Goal: Task Accomplishment & Management: Use online tool/utility

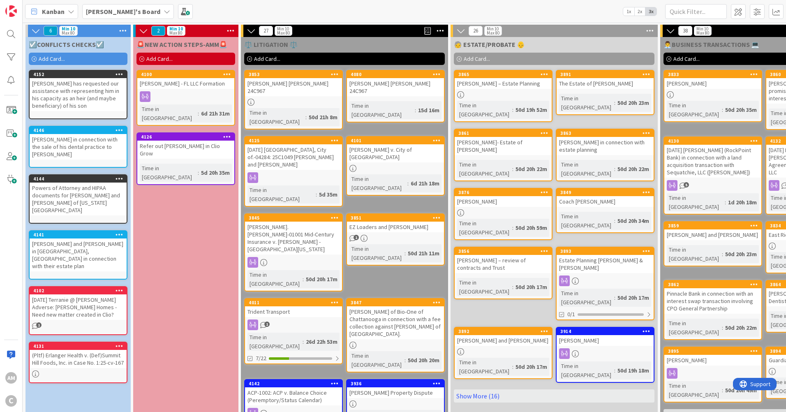
click at [44, 59] on span "Add Card..." at bounding box center [52, 58] width 26 height 7
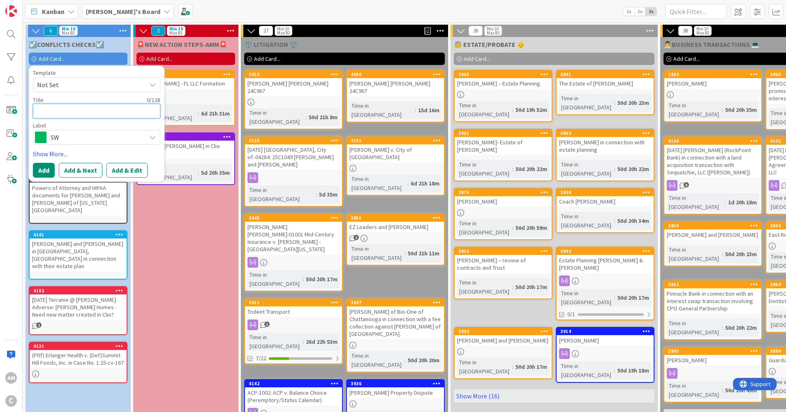
paste textarea "[PERSON_NAME] in the purchase a lot from [PERSON_NAME]"
type textarea "x"
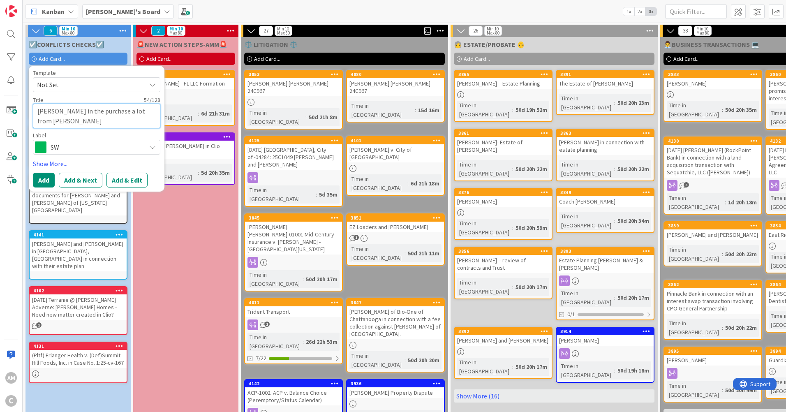
type textarea "[PERSON_NAME] in the purchase a lot from [PERSON_NAME]"
click at [104, 143] on span "SW" at bounding box center [96, 147] width 91 height 12
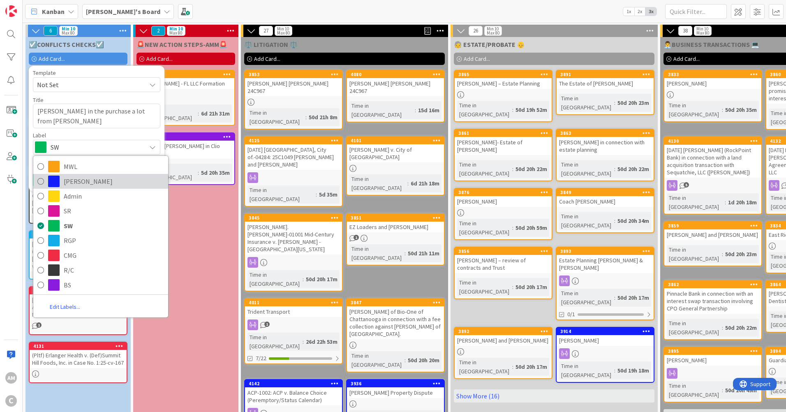
click at [89, 180] on span "[PERSON_NAME]" at bounding box center [114, 181] width 100 height 12
type textarea "x"
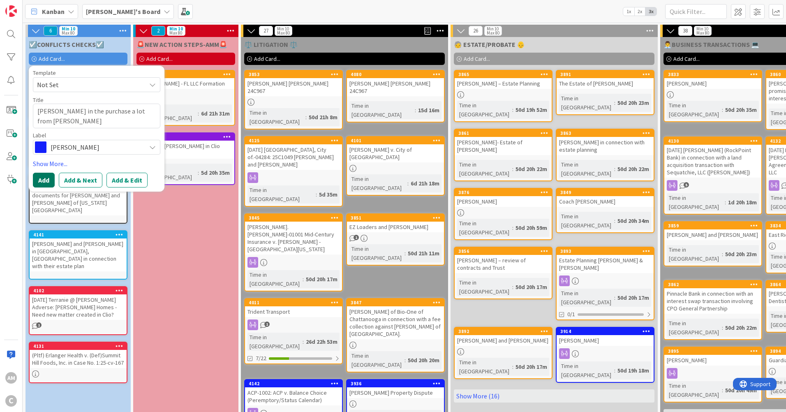
click at [46, 184] on button "Add" at bounding box center [44, 180] width 22 height 15
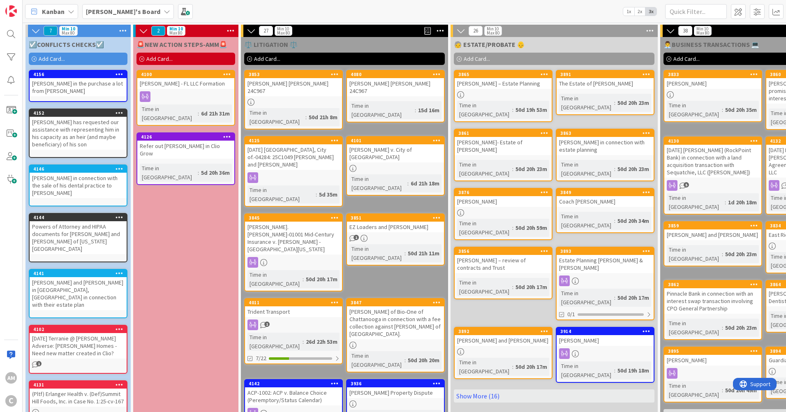
click at [90, 88] on div "[PERSON_NAME] in the purchase a lot from [PERSON_NAME]" at bounding box center [78, 87] width 97 height 18
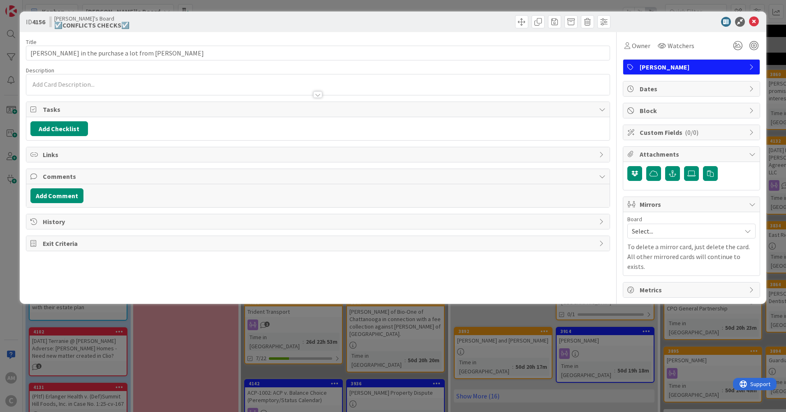
click at [721, 205] on span "Mirrors" at bounding box center [691, 204] width 105 height 10
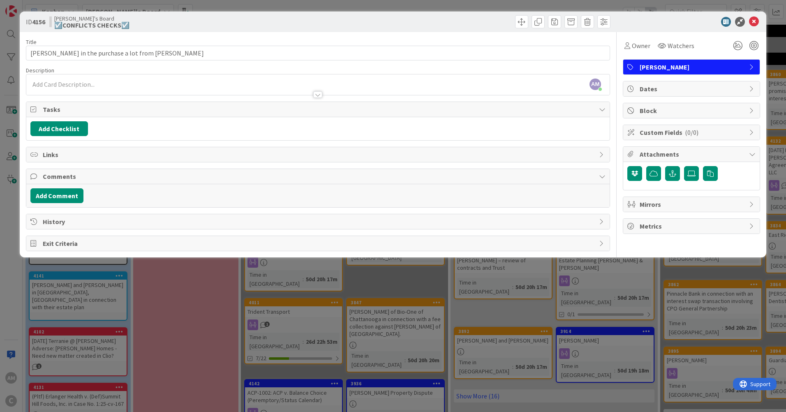
click at [721, 206] on span "Mirrors" at bounding box center [691, 204] width 105 height 10
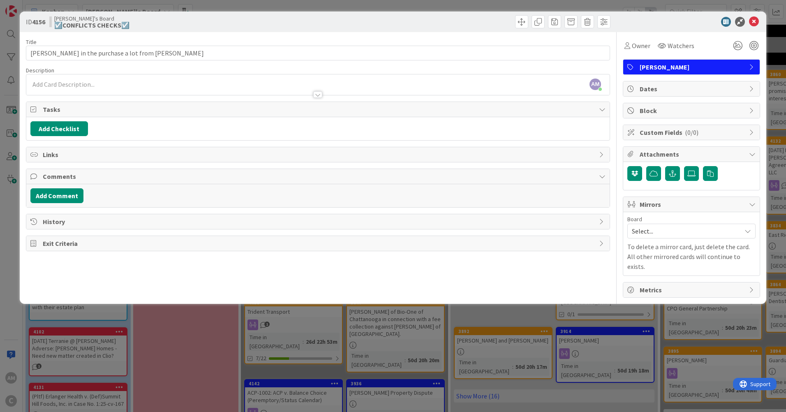
click at [741, 231] on div "Select..." at bounding box center [691, 231] width 128 height 15
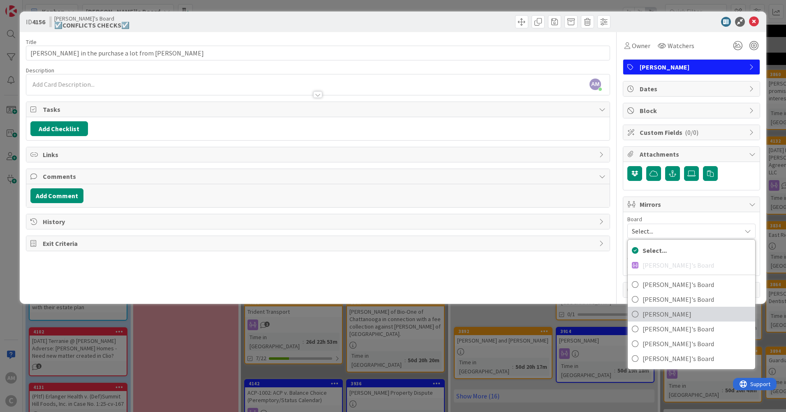
click at [671, 310] on span "[PERSON_NAME]" at bounding box center [696, 314] width 108 height 12
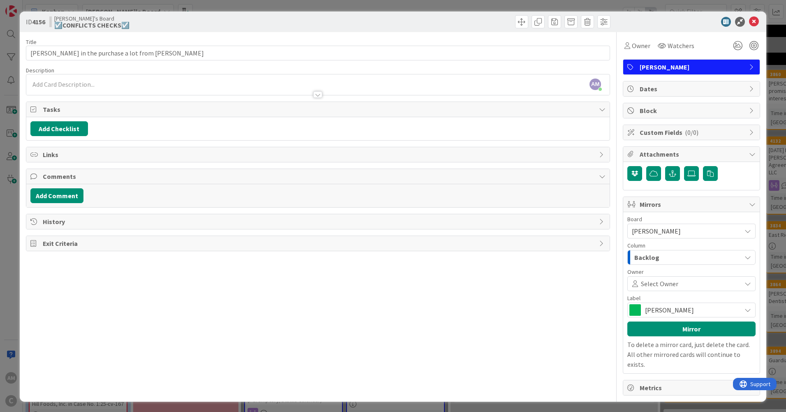
click at [719, 256] on div "Backlog" at bounding box center [686, 257] width 109 height 13
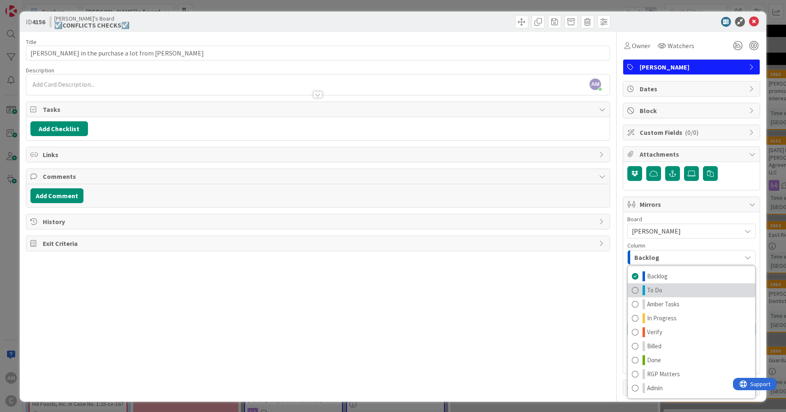
click at [674, 292] on link "To Do" at bounding box center [690, 290] width 127 height 14
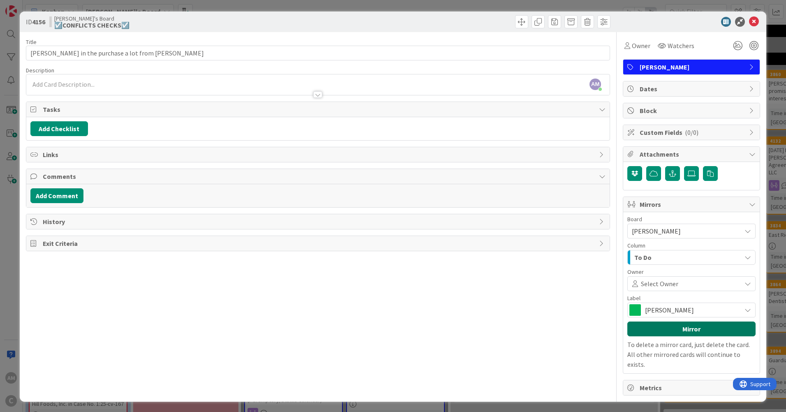
click at [703, 329] on button "Mirror" at bounding box center [691, 328] width 128 height 15
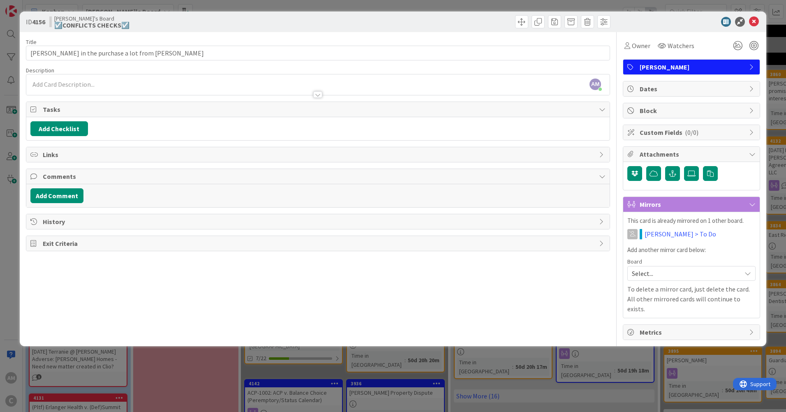
click at [755, 205] on icon at bounding box center [752, 204] width 7 height 7
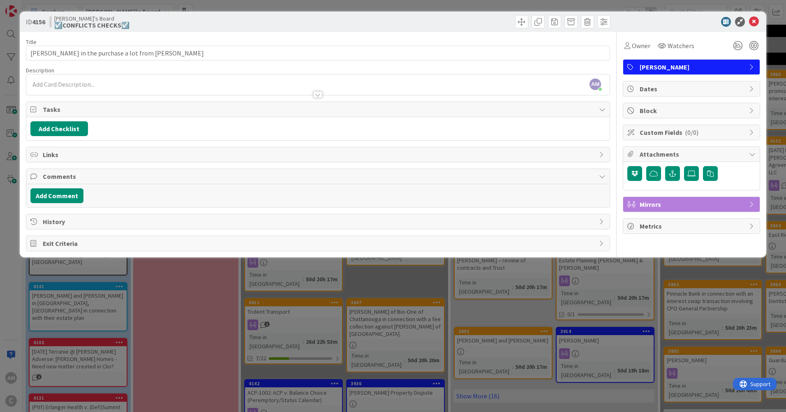
click at [755, 205] on icon at bounding box center [752, 204] width 7 height 7
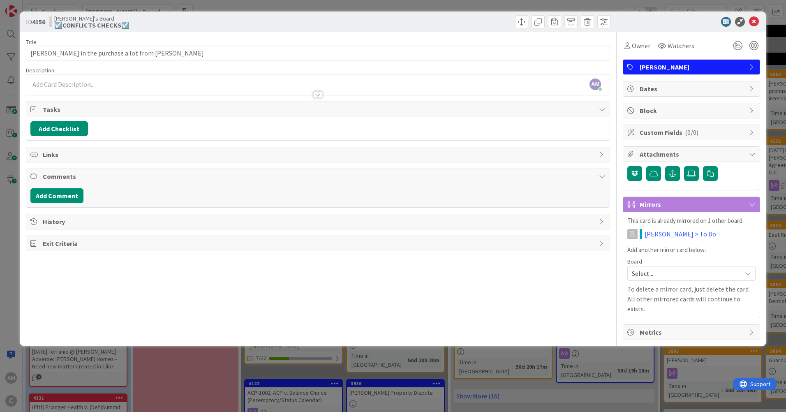
click at [686, 275] on span "Select..." at bounding box center [684, 273] width 105 height 12
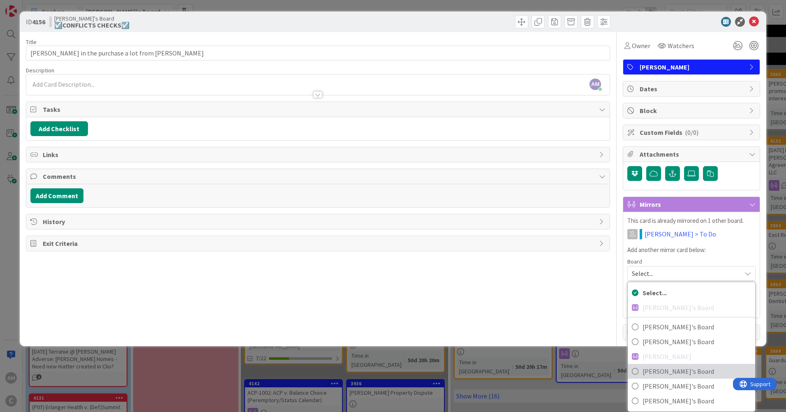
click at [678, 371] on span "[PERSON_NAME]'s Board" at bounding box center [696, 371] width 108 height 12
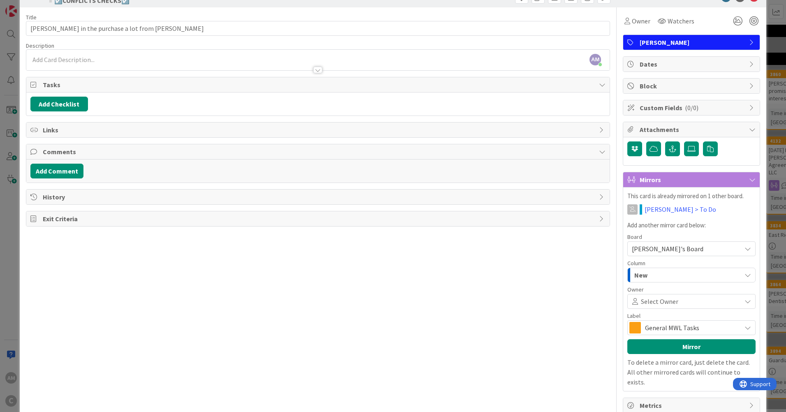
scroll to position [28, 0]
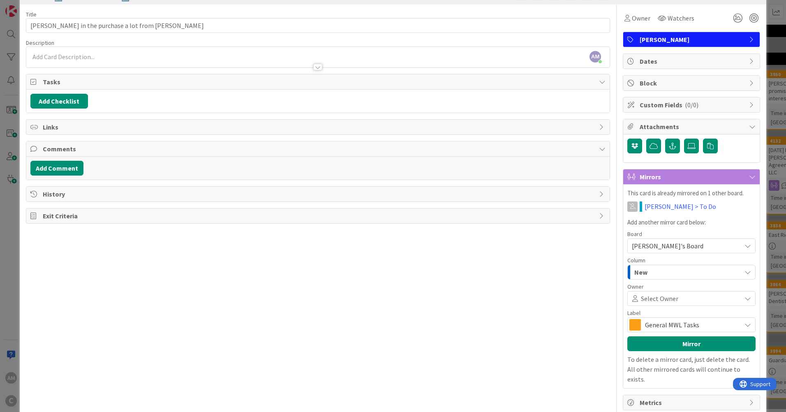
click at [680, 321] on span "General MWL Tasks" at bounding box center [691, 325] width 92 height 12
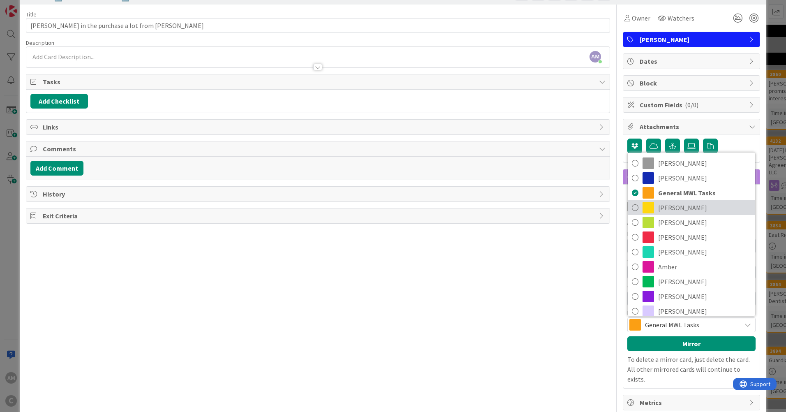
click at [675, 212] on span "[PERSON_NAME]" at bounding box center [704, 207] width 93 height 12
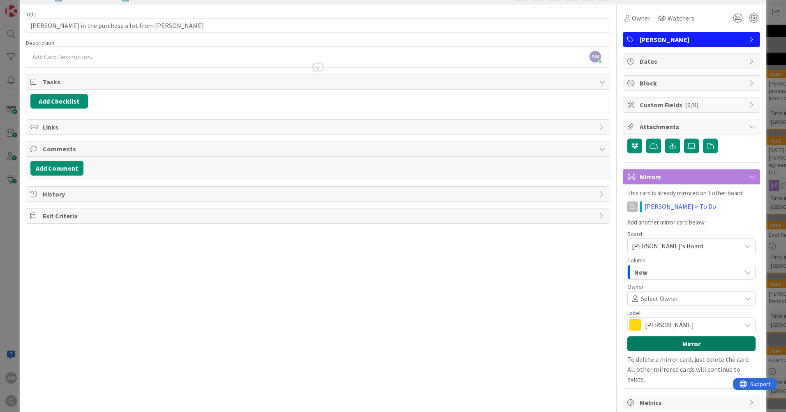
click at [703, 346] on button "Mirror" at bounding box center [691, 343] width 128 height 15
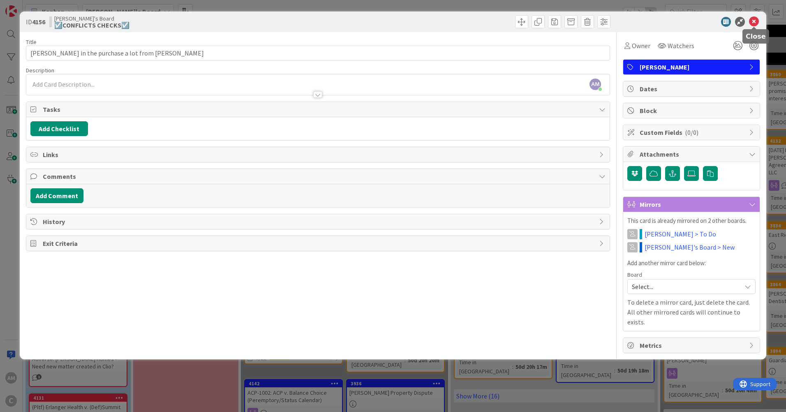
drag, startPoint x: 754, startPoint y: 25, endPoint x: 769, endPoint y: 48, distance: 28.3
click at [754, 25] on icon at bounding box center [754, 22] width 10 height 10
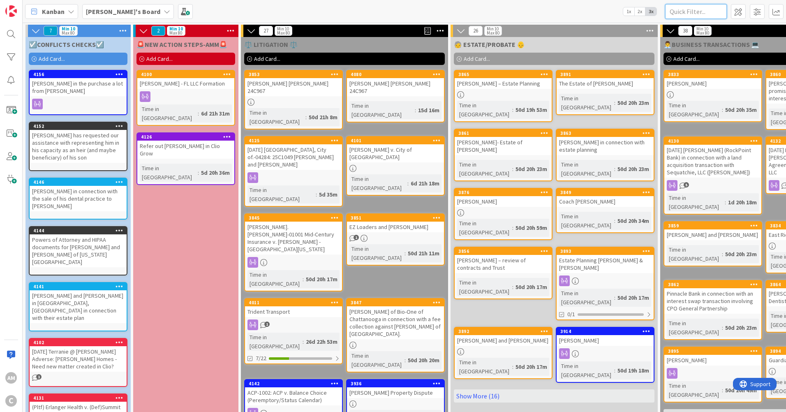
click at [688, 14] on input "text" at bounding box center [696, 11] width 62 height 15
type input "[PERSON_NAME]"
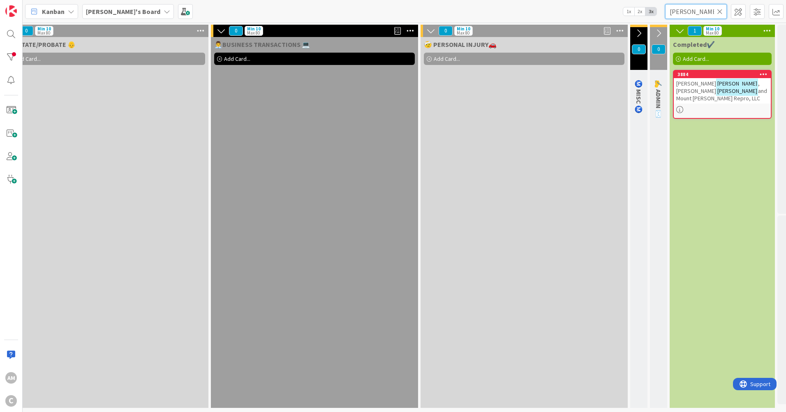
scroll to position [0, 491]
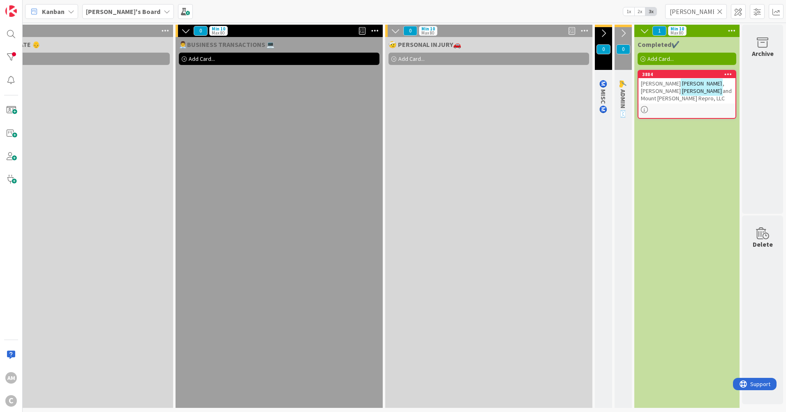
click at [707, 94] on div "[PERSON_NAME] , [PERSON_NAME] and Mount [PERSON_NAME] Repro, LLC" at bounding box center [686, 90] width 97 height 25
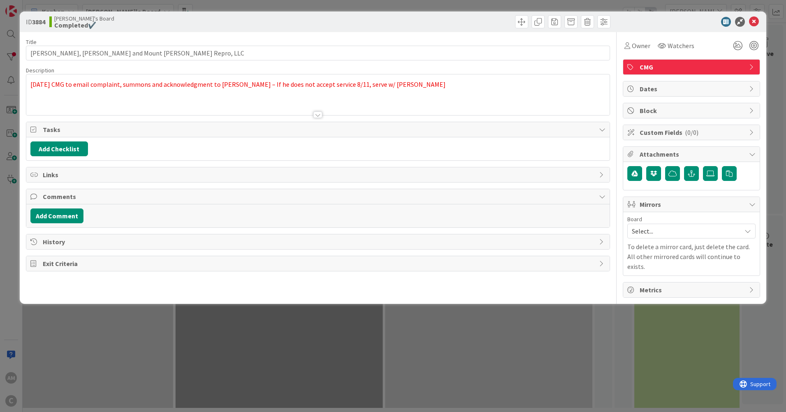
click at [450, 80] on div "[DATE] CMG to email complaint, summons and acknowledgment to [PERSON_NAME] – If…" at bounding box center [317, 94] width 583 height 41
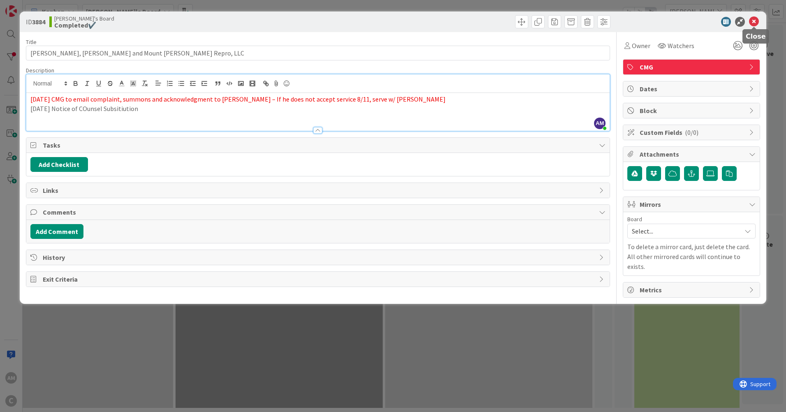
click at [756, 24] on icon at bounding box center [754, 22] width 10 height 10
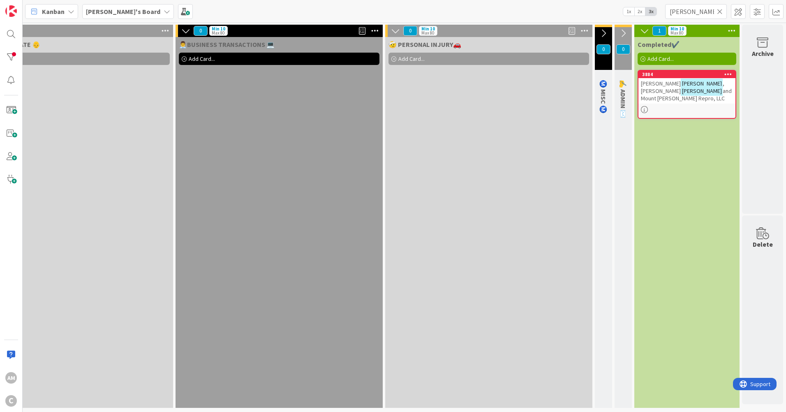
click at [722, 13] on icon at bounding box center [720, 11] width 6 height 7
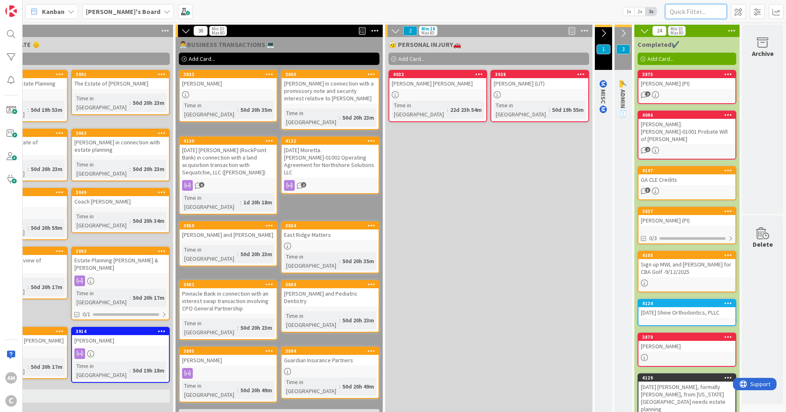
click at [697, 12] on input "text" at bounding box center [696, 11] width 62 height 15
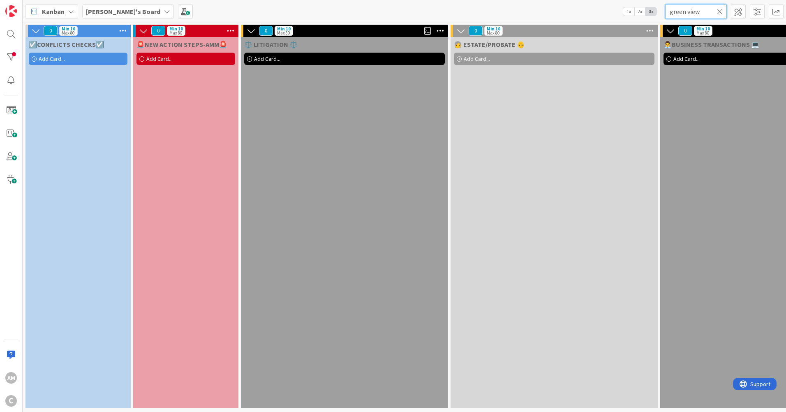
scroll to position [0, 491]
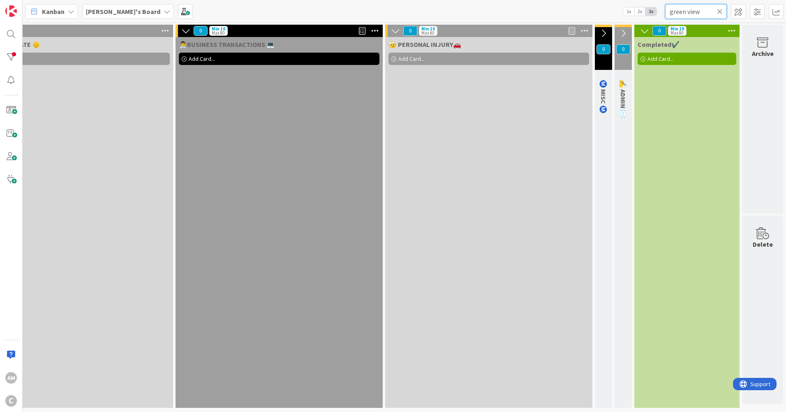
click at [688, 13] on input "green view" at bounding box center [696, 11] width 62 height 15
type input "greenview"
click at [705, 12] on input "greenview" at bounding box center [696, 11] width 62 height 15
click at [720, 9] on icon at bounding box center [720, 11] width 6 height 7
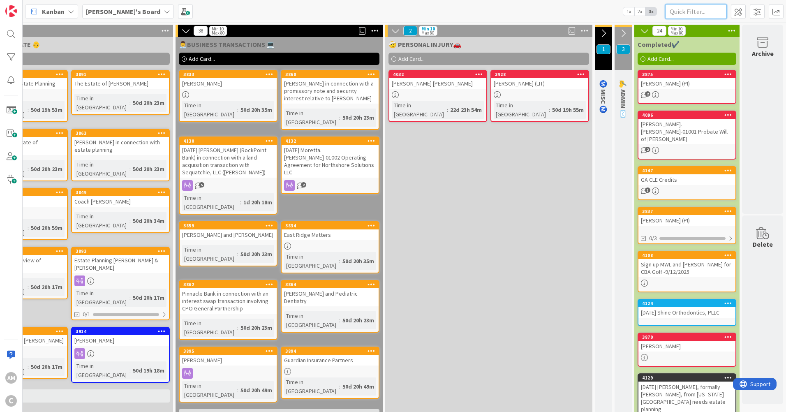
click at [680, 10] on input "text" at bounding box center [696, 11] width 62 height 15
type input "[PERSON_NAME]"
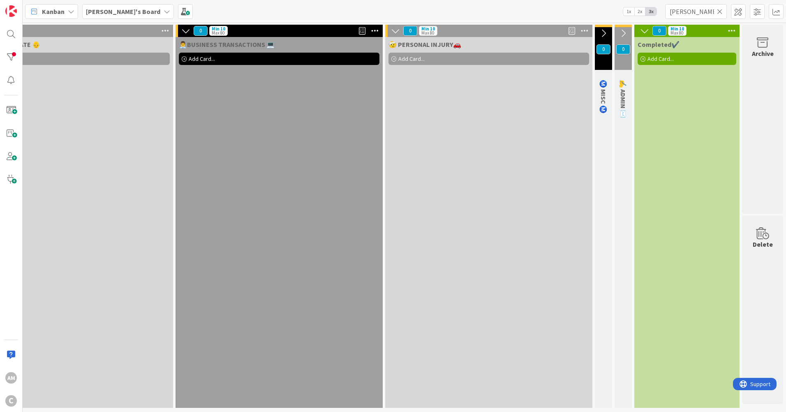
click at [720, 9] on icon at bounding box center [720, 11] width 6 height 7
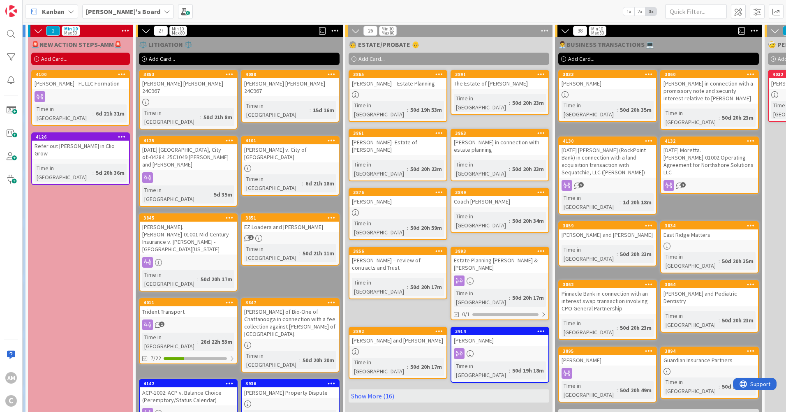
scroll to position [0, 0]
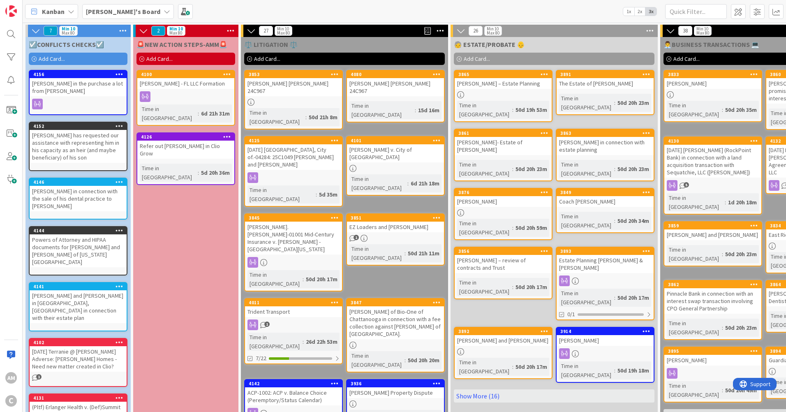
click at [270, 61] on span "Add Card..." at bounding box center [267, 58] width 26 height 7
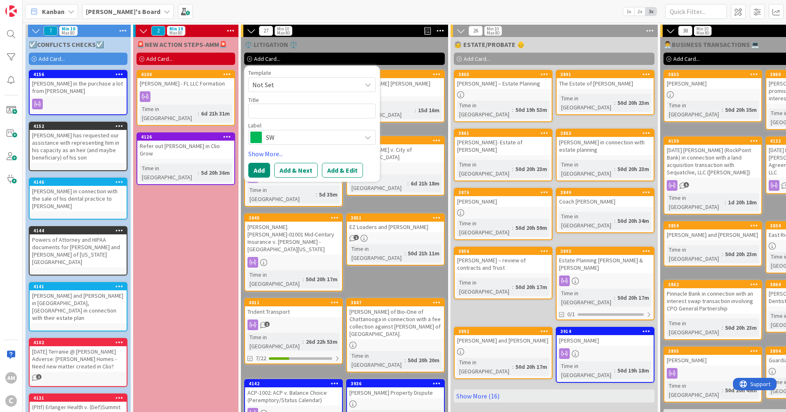
type textarea "x"
type textarea "G"
type textarea "x"
type textarea "Gr"
type textarea "x"
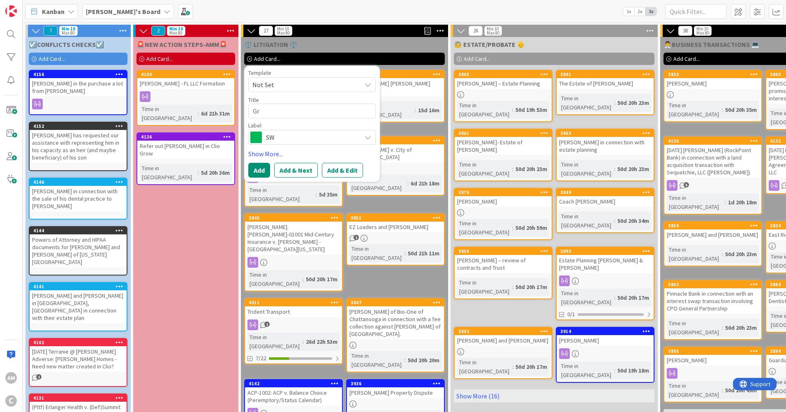
type textarea "Gre"
type textarea "x"
type textarea "Gree"
type textarea "x"
type textarea "Green"
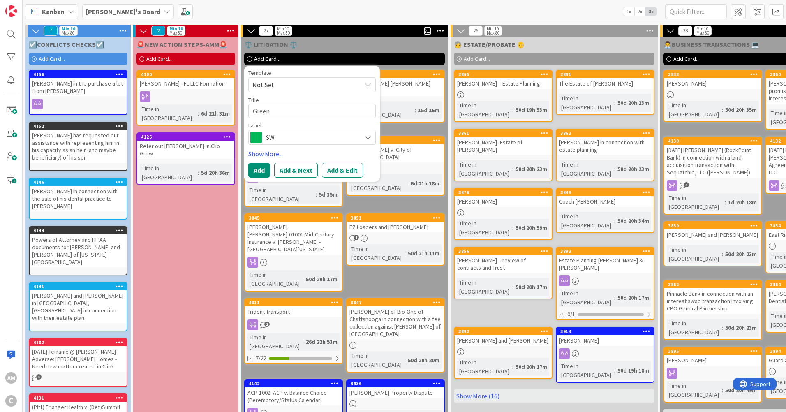
type textarea "x"
type textarea "Green"
type textarea "x"
type textarea "Green V"
type textarea "x"
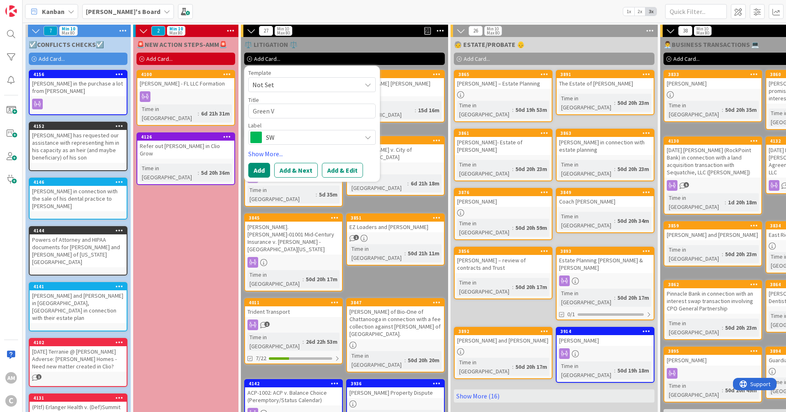
type textarea "Green Vi"
type textarea "x"
type textarea "Green Vie"
type textarea "x"
type textarea "Green View"
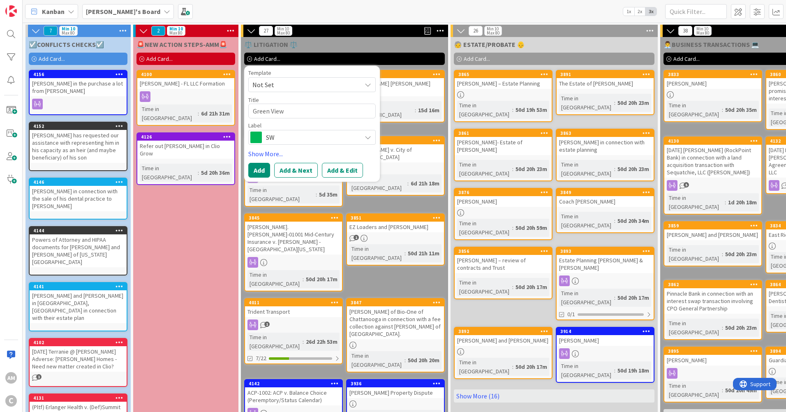
type textarea "x"
type textarea "Green View"
type textarea "x"
type textarea "Green View R"
type textarea "x"
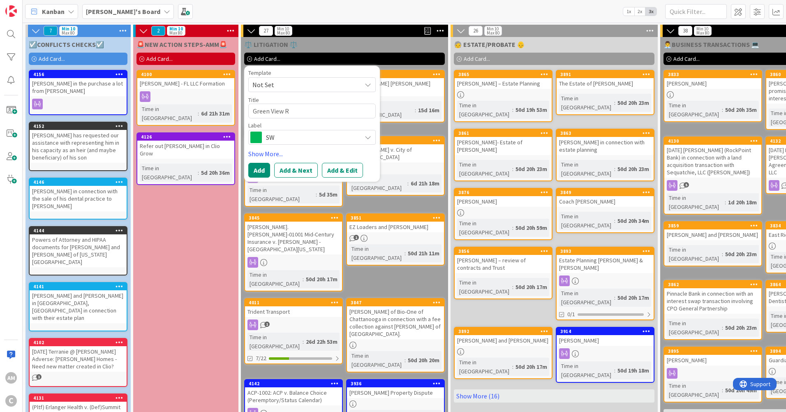
type textarea "Green View Re"
type textarea "x"
type textarea "Green View Rem"
type textarea "x"
type textarea "Green View Remo"
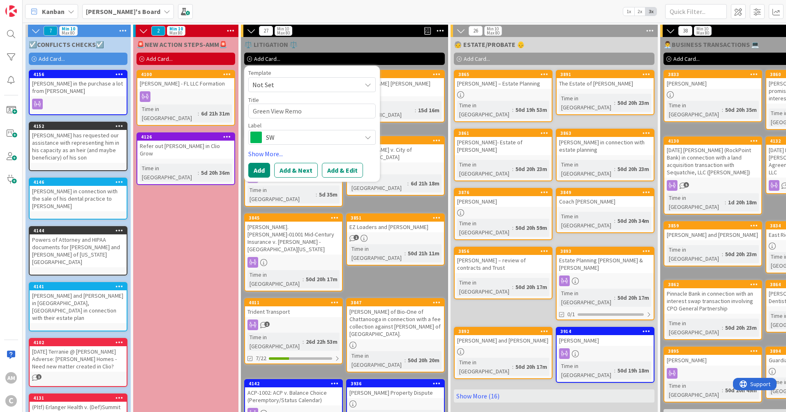
type textarea "x"
type textarea "Green View Remod"
type textarea "x"
type textarea "Green View Remode"
type textarea "x"
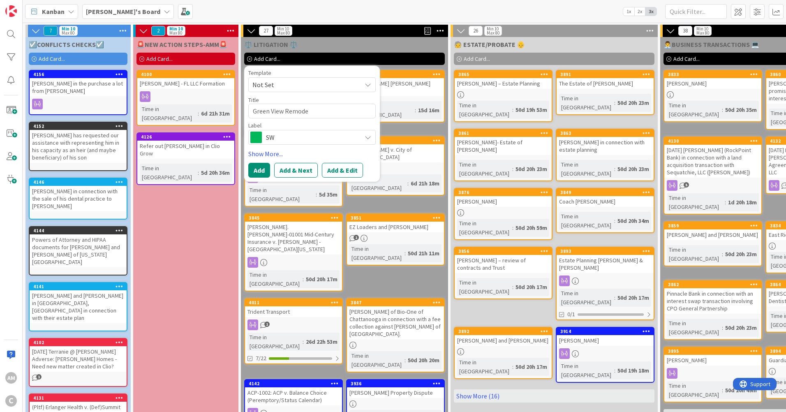
type textarea "Green View Remodel"
type textarea "x"
type textarea "Green View Remodeli"
type textarea "x"
type textarea "Green View Remodelin"
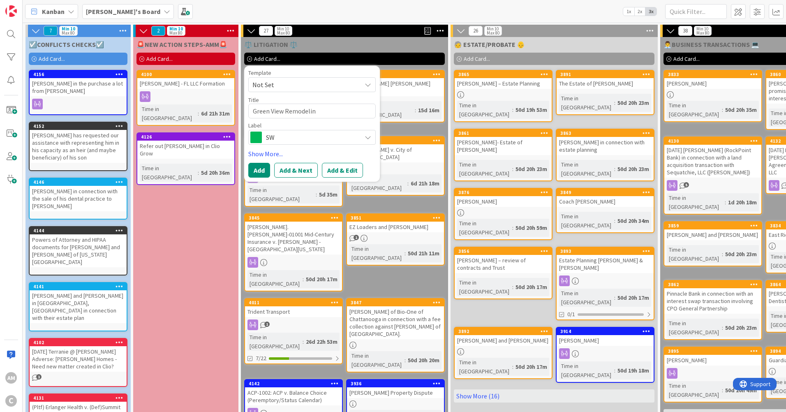
type textarea "x"
type textarea "Green View Remodeling"
type textarea "x"
type textarea "Green View Remodeling"
type textarea "x"
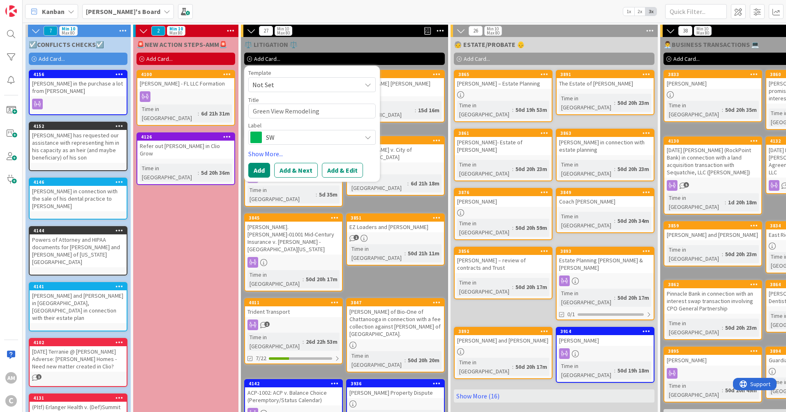
type textarea "Green View Remodeling v"
type textarea "x"
type textarea "Green View Remodeling v."
type textarea "x"
type textarea "Green View Remodeling v."
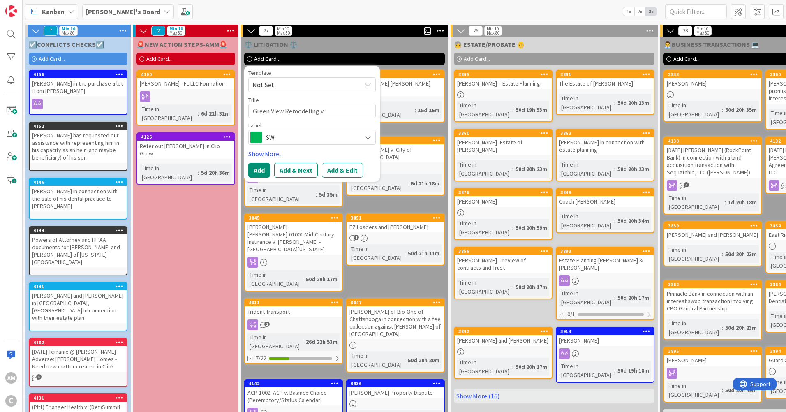
type textarea "x"
type textarea "Green View Remodeling v. R"
type textarea "x"
type textarea "Green View Remodeling v. Ra"
type textarea "x"
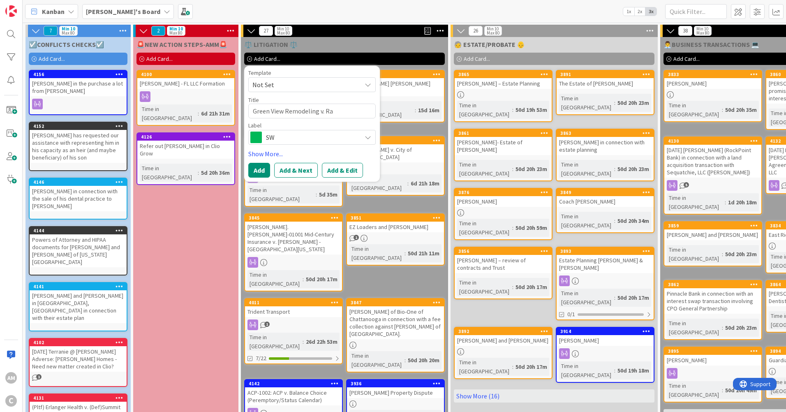
type textarea "Green View Remodeling v. R"
type textarea "x"
type textarea "Green View Remodeling v."
type textarea "x"
type textarea "Green View Remodeling v."
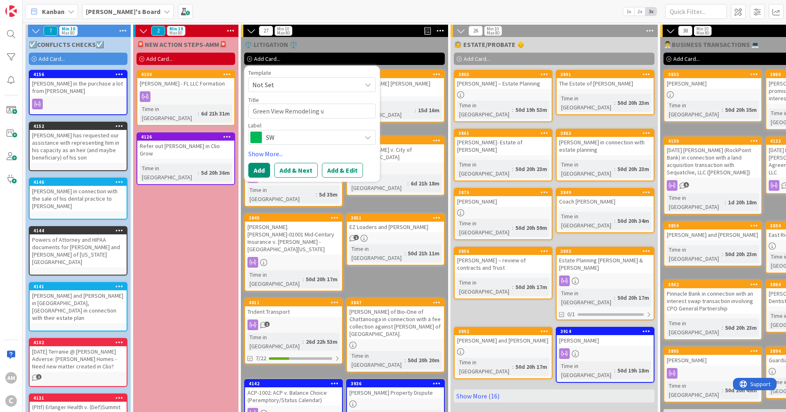
type textarea "x"
type textarea "Green View Remodeling v"
type textarea "x"
type textarea "Green View Remodeling"
type textarea "x"
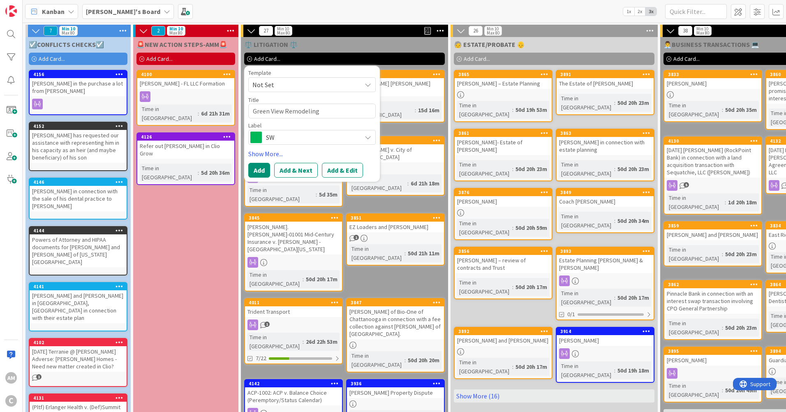
type textarea "Green View Remodeling"
type textarea "x"
type textarea "Green View Remodelin"
type textarea "x"
type textarea "Green View Remodeli"
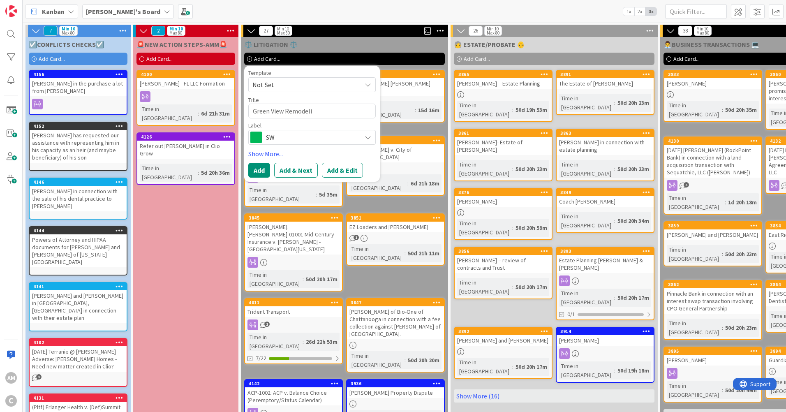
type textarea "x"
type textarea "Green View Remodel"
type textarea "x"
type textarea "Green View Remode"
type textarea "x"
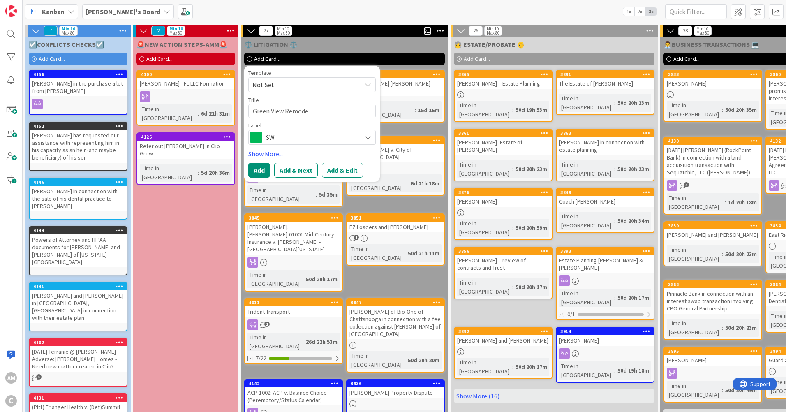
type textarea "Green View Remod"
type textarea "x"
type textarea "Green View Remo"
type textarea "x"
type textarea "Green View Rem"
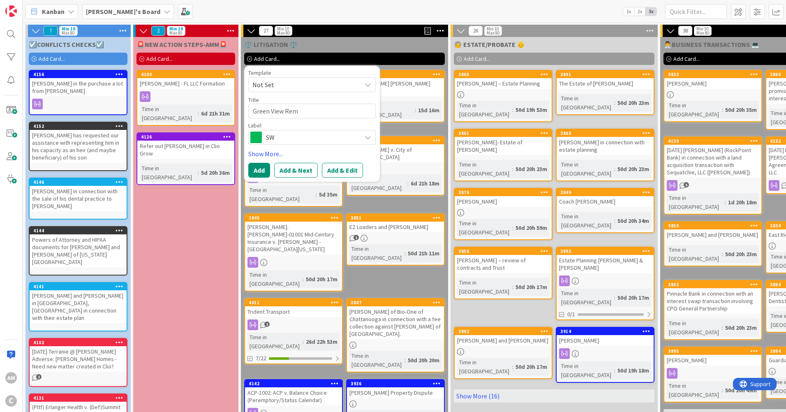
type textarea "x"
type textarea "Green View Re"
type textarea "x"
type textarea "Green View R"
type textarea "x"
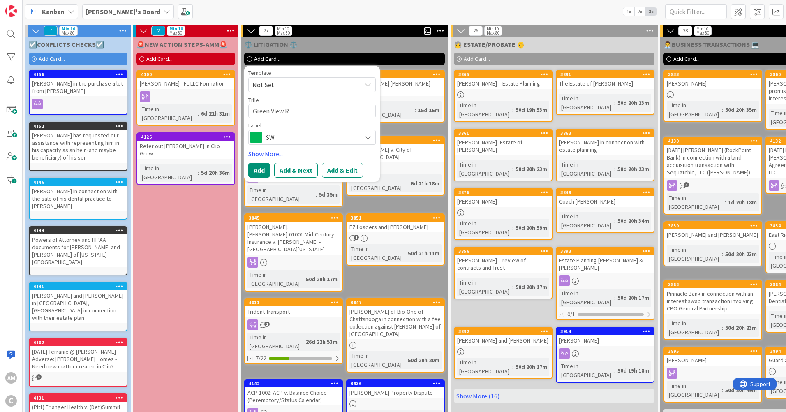
type textarea "Green View"
type textarea "x"
type textarea "Green View"
type textarea "x"
type textarea "Green Vie"
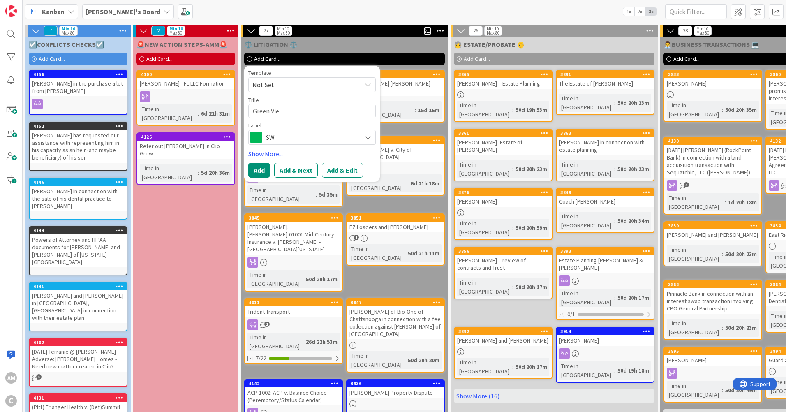
type textarea "x"
type textarea "Green Vi"
type textarea "x"
type textarea "Green V"
type textarea "x"
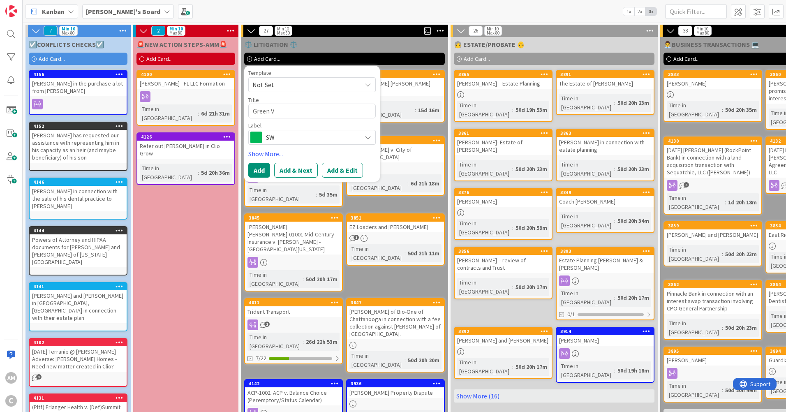
type textarea "Green"
type textarea "x"
type textarea "Green"
type textarea "x"
type textarea "Gree"
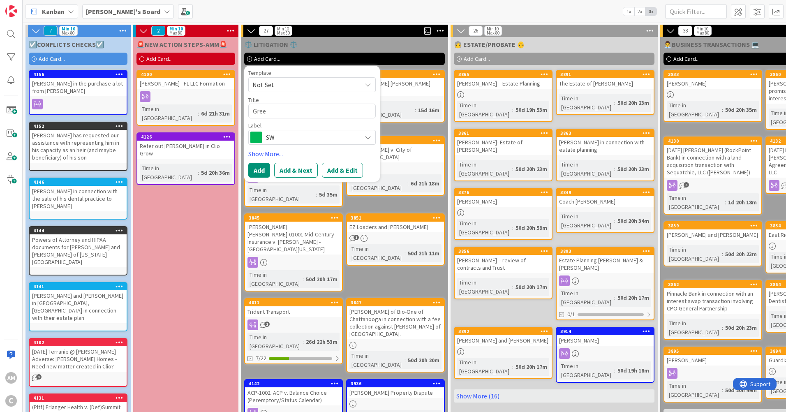
type textarea "x"
type textarea "Gre"
type textarea "x"
type textarea "Gr"
type textarea "x"
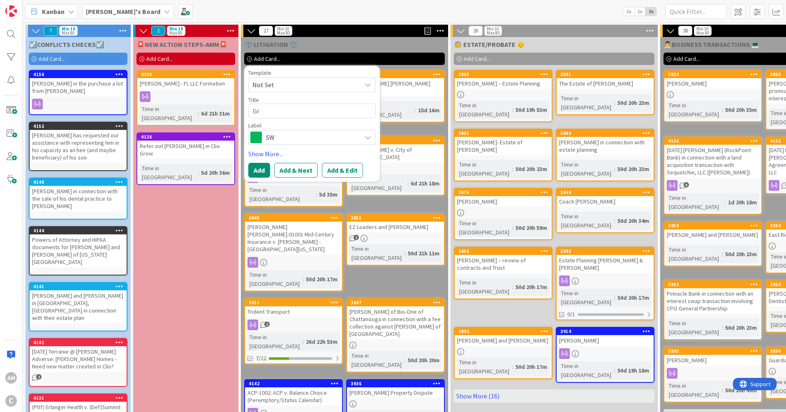
type textarea "G"
type textarea "x"
type textarea "R"
type textarea "x"
type textarea "Ra"
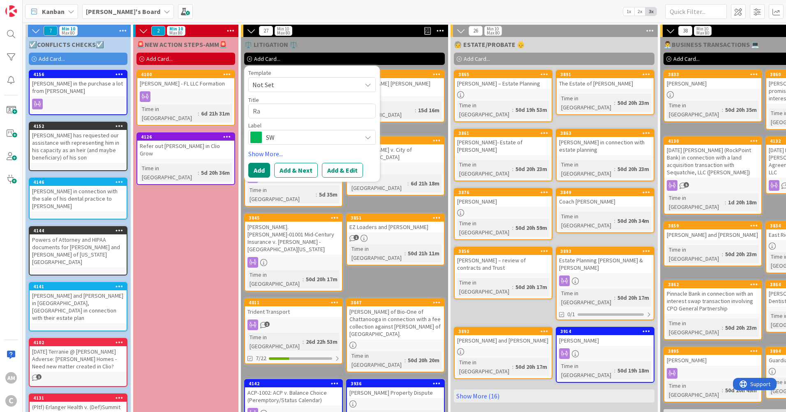
type textarea "x"
type textarea "Rap"
type textarea "x"
type textarea "[PERSON_NAME]"
type textarea "x"
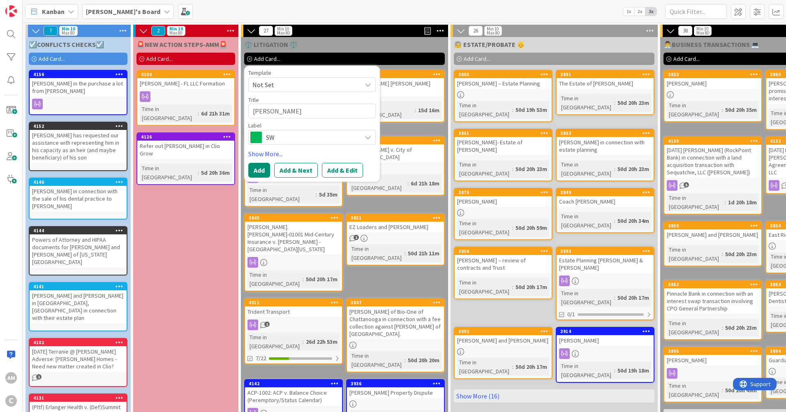
type textarea "[PERSON_NAME]"
type textarea "x"
type textarea "[PERSON_NAME] v"
type textarea "x"
type textarea "[PERSON_NAME] v."
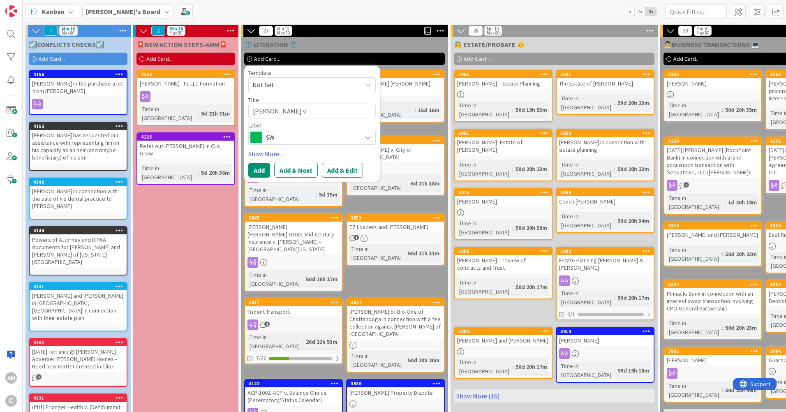
type textarea "x"
type textarea "[PERSON_NAME] v."
type textarea "x"
type textarea "[PERSON_NAME] v. G"
type textarea "x"
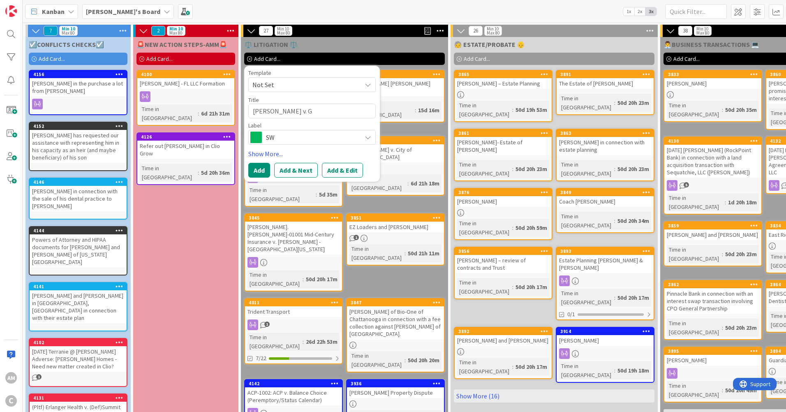
type textarea "[PERSON_NAME] v. Gr"
type textarea "x"
type textarea "[PERSON_NAME] v. Gre"
type textarea "x"
type textarea "[PERSON_NAME] v. Gree"
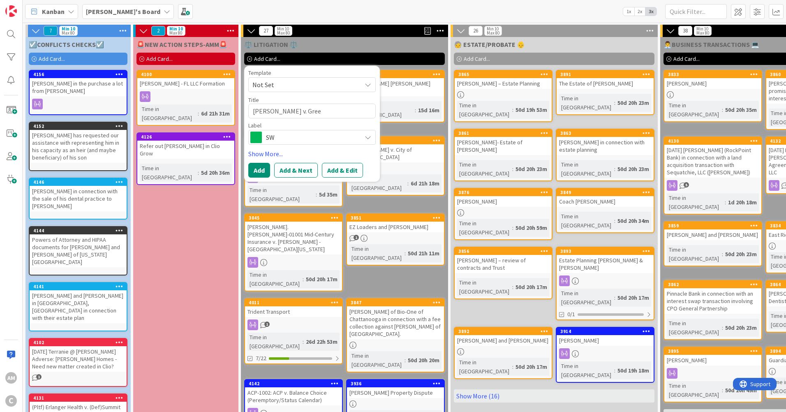
type textarea "x"
type textarea "[PERSON_NAME] [PERSON_NAME]"
type textarea "x"
type textarea "[PERSON_NAME] v. GreenV"
type textarea "x"
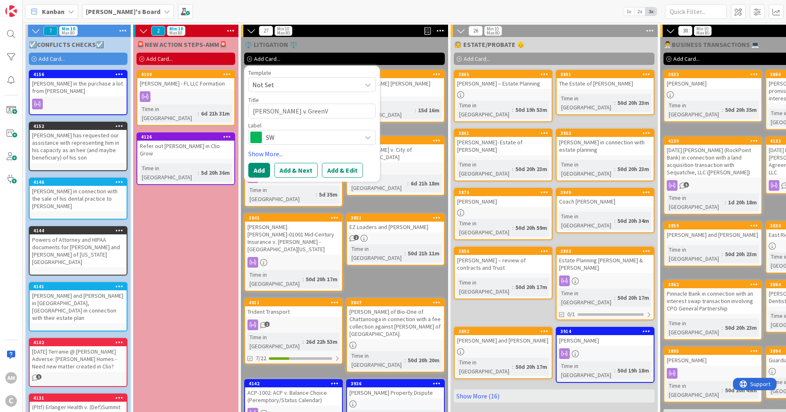
type textarea "[PERSON_NAME] v. GreenVi"
type textarea "x"
type textarea "[PERSON_NAME] v. GreenVie"
type textarea "x"
type textarea "[PERSON_NAME] v. GreenView"
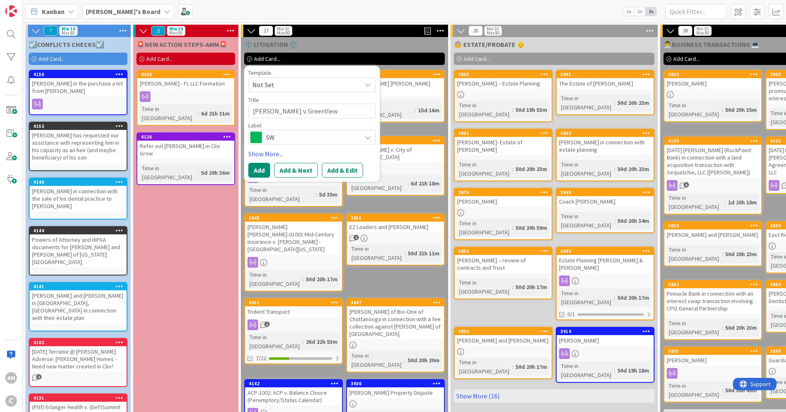
type textarea "x"
type textarea "[PERSON_NAME] v. GreenView"
type textarea "x"
type textarea "[PERSON_NAME] v. GreenView r"
type textarea "x"
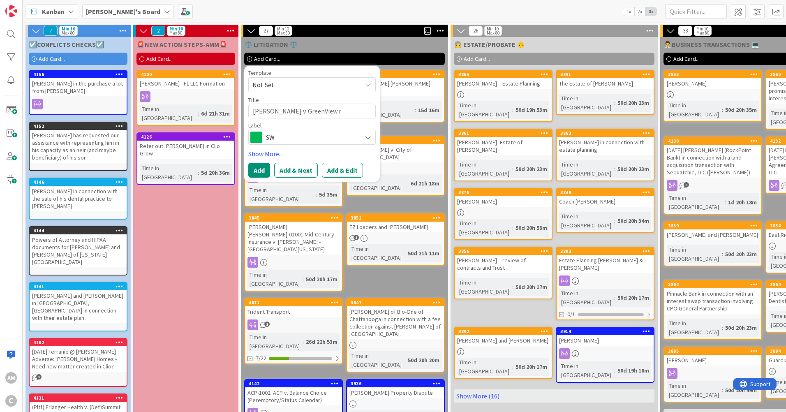
type textarea "[PERSON_NAME] v. GreenView re"
type textarea "x"
type textarea "[PERSON_NAME] v. GreenView rem"
type textarea "x"
type textarea "[PERSON_NAME] v. GreenView remo"
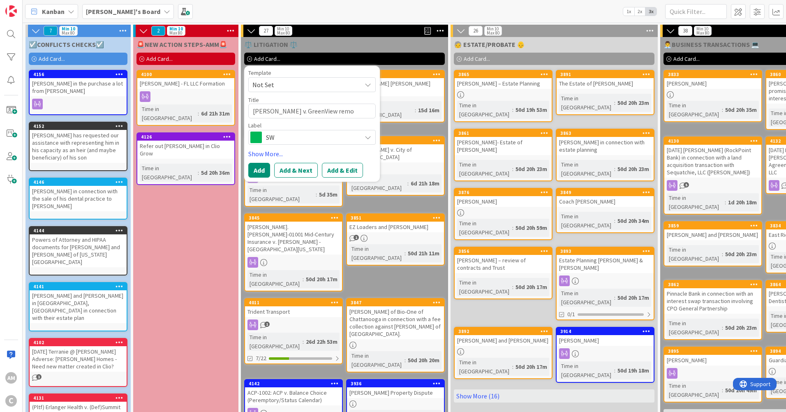
type textarea "x"
type textarea "[PERSON_NAME] v. GreenView remod"
type textarea "x"
type textarea "[PERSON_NAME] v. GreenView remodel"
type textarea "x"
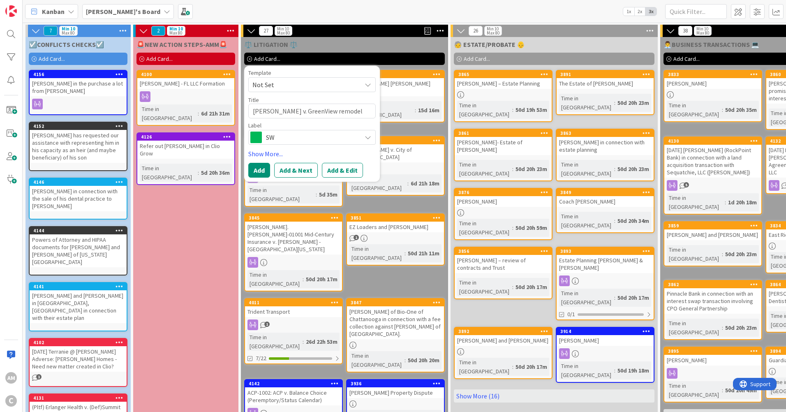
type textarea "[PERSON_NAME] v. GreenView remodeli"
type textarea "x"
type textarea "[PERSON_NAME] v. GreenView remodelin"
type textarea "x"
type textarea "[PERSON_NAME] v. GreenView remodeling"
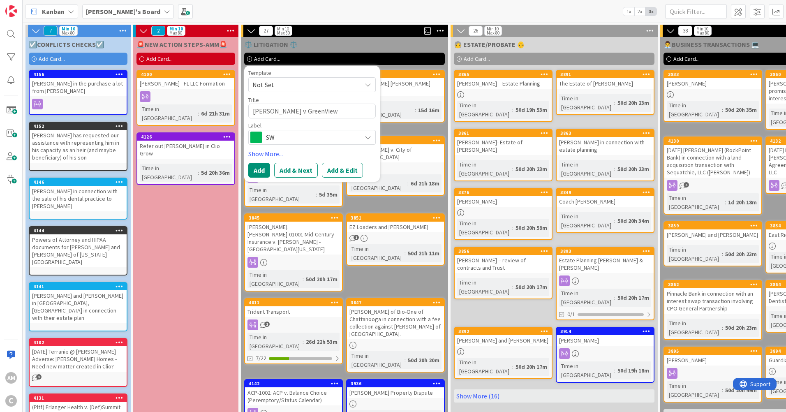
type textarea "x"
type textarea "[PERSON_NAME] v. GreenView remodeling"
click at [306, 112] on textarea "[PERSON_NAME] v. GreenView remodeling" at bounding box center [311, 111] width 127 height 15
type textarea "x"
type textarea "[PERSON_NAME] v. GreenView emodeling"
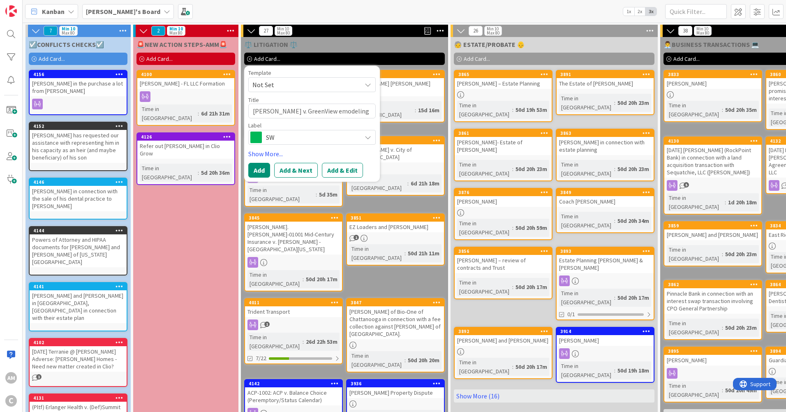
type textarea "x"
type textarea "[PERSON_NAME] v. GreenView Temodeling"
type textarea "x"
type textarea "[PERSON_NAME] v. GreenView emodeling"
type textarea "x"
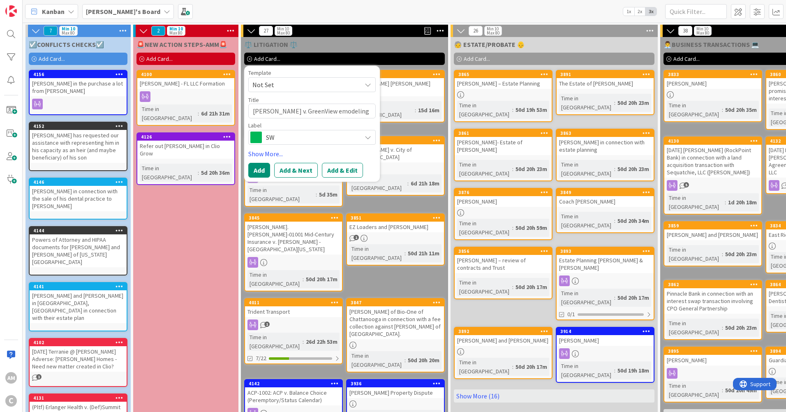
type textarea "[PERSON_NAME] v. GreenView Remodeling"
type textarea "x"
type textarea "[PERSON_NAME] v. Greeniew Remodeling"
type textarea "x"
type textarea "[PERSON_NAME] v. Greenview Remodeling"
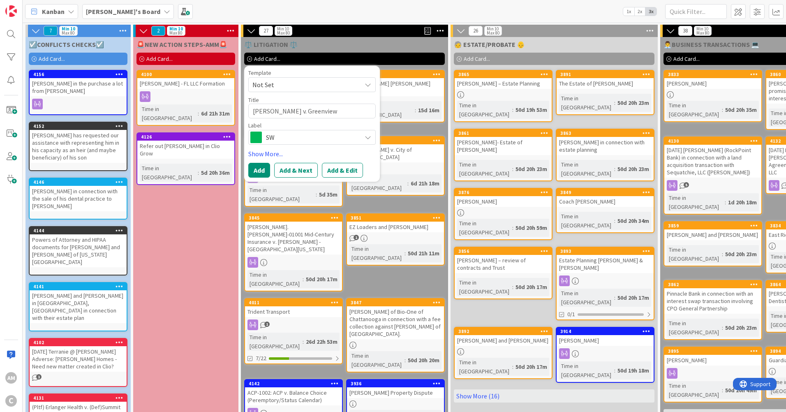
click at [338, 136] on span "SW" at bounding box center [311, 137] width 91 height 12
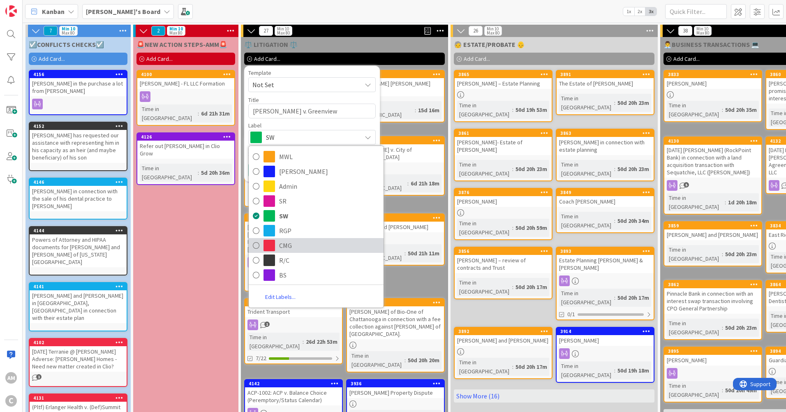
click at [291, 246] on span "CMG" at bounding box center [329, 245] width 100 height 12
type textarea "x"
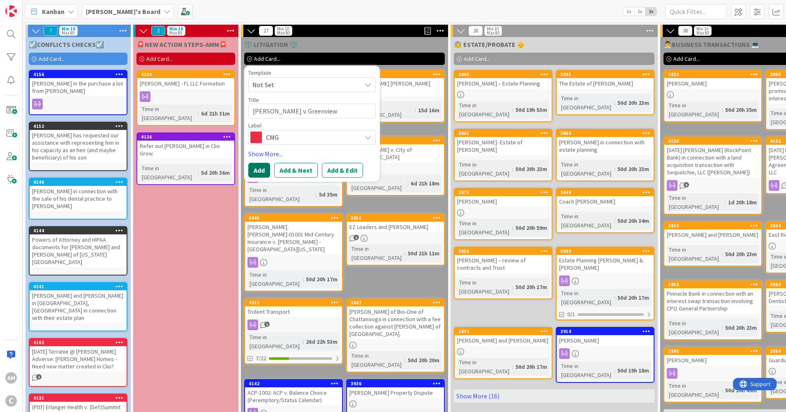
click at [259, 168] on button "Add" at bounding box center [259, 170] width 22 height 15
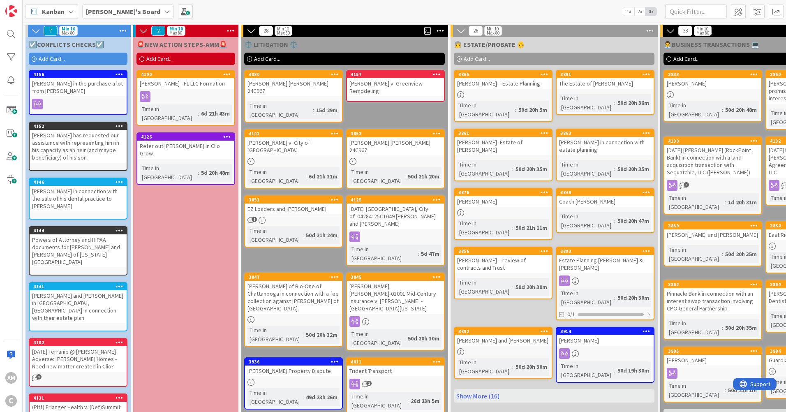
click at [384, 80] on div "[PERSON_NAME] v. Greenview Remodeling" at bounding box center [395, 87] width 97 height 18
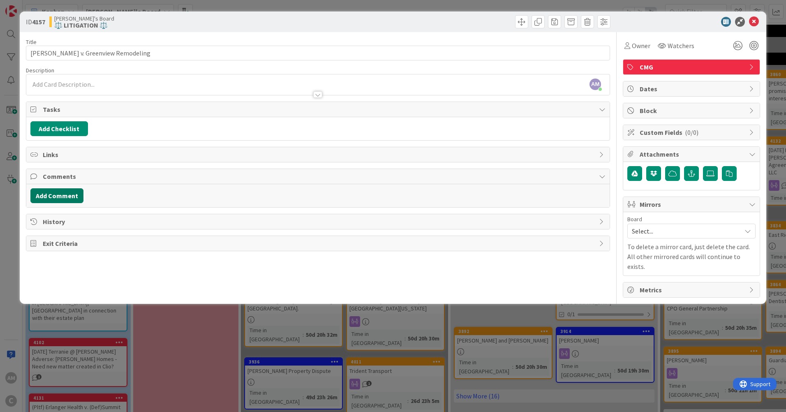
click at [61, 201] on button "Add Comment" at bounding box center [56, 195] width 53 height 15
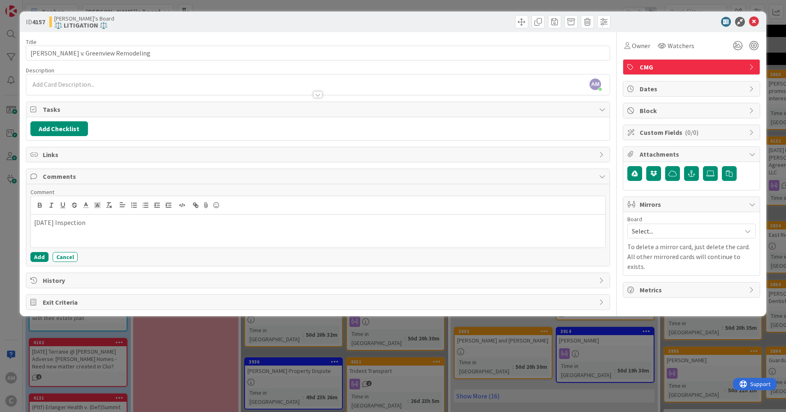
click at [678, 209] on div "Mirrors" at bounding box center [691, 204] width 136 height 15
click at [679, 207] on span "Mirrors" at bounding box center [691, 204] width 105 height 10
click at [679, 231] on span "Select..." at bounding box center [684, 231] width 105 height 12
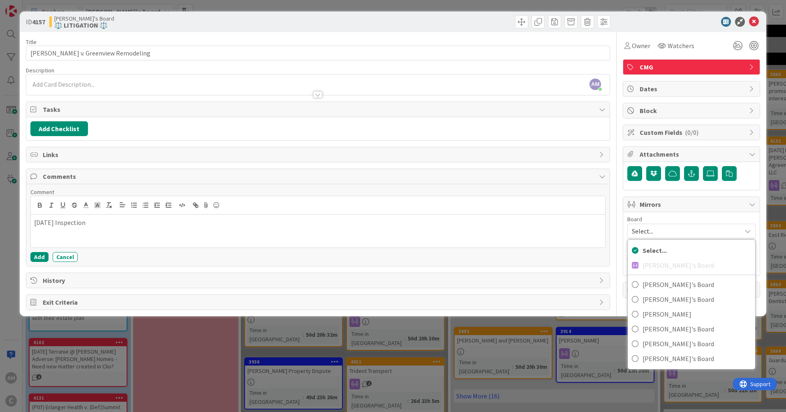
click at [679, 231] on span "Select..." at bounding box center [684, 231] width 105 height 12
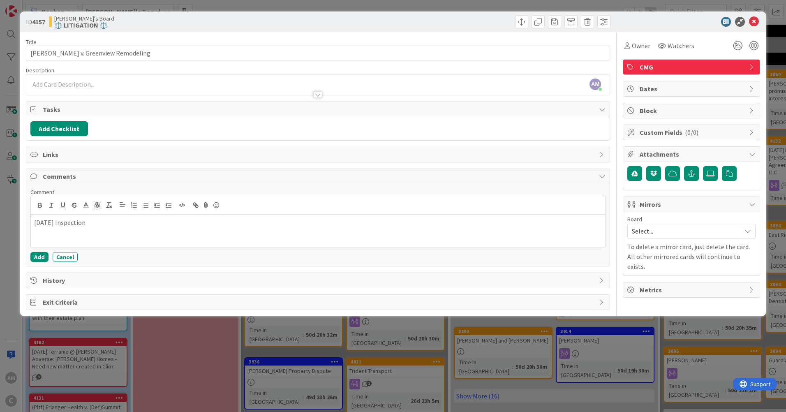
click at [661, 87] on span "Dates" at bounding box center [691, 89] width 105 height 10
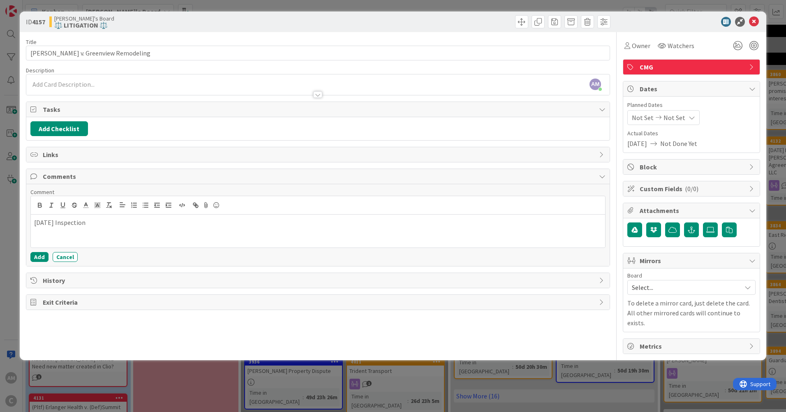
click at [662, 116] on div "Not Set Not Set" at bounding box center [663, 117] width 72 height 15
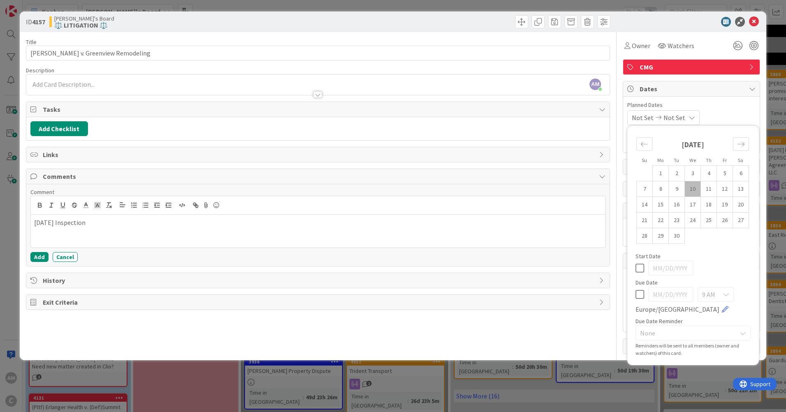
click at [664, 219] on td "22" at bounding box center [660, 220] width 16 height 16
type input "[DATE]"
click at [637, 295] on icon at bounding box center [639, 294] width 9 height 10
click at [683, 293] on input "[DATE]" at bounding box center [670, 294] width 45 height 15
click at [667, 293] on input "[DATE]" at bounding box center [670, 294] width 45 height 15
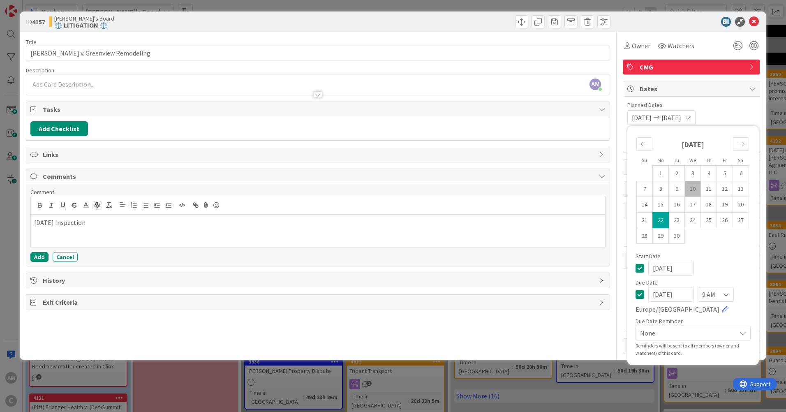
type input "[DATE]"
click at [720, 297] on div "9 AM" at bounding box center [715, 294] width 36 height 15
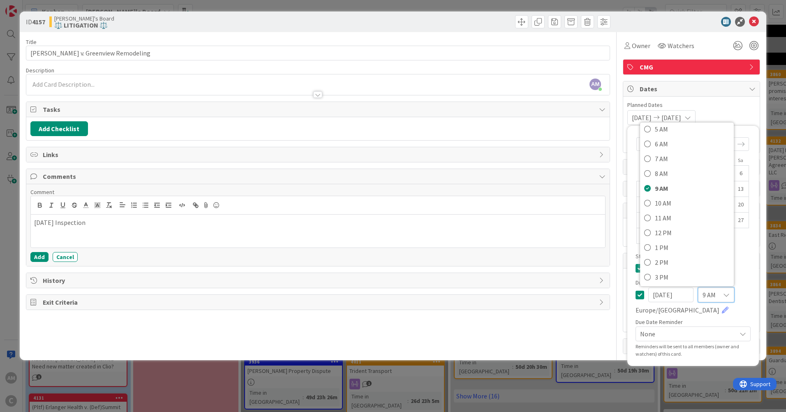
scroll to position [81, 0]
click at [677, 250] on span "1 PM" at bounding box center [692, 244] width 75 height 12
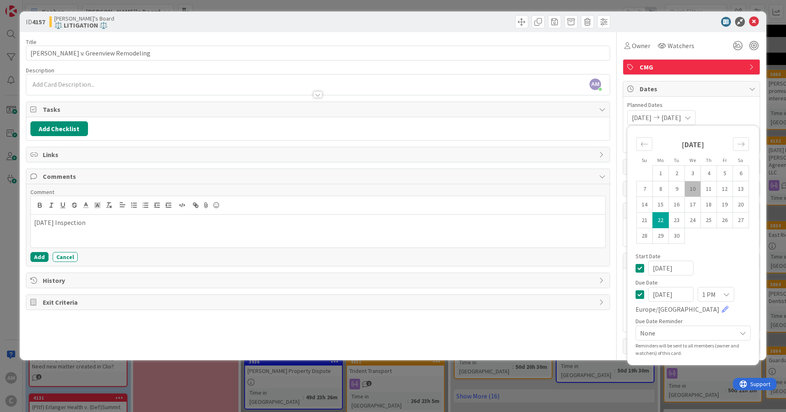
click at [669, 23] on div at bounding box center [686, 22] width 145 height 10
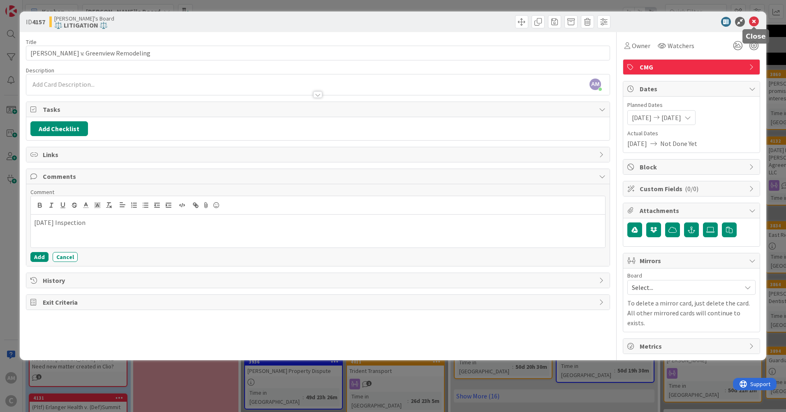
click at [753, 20] on icon at bounding box center [754, 22] width 10 height 10
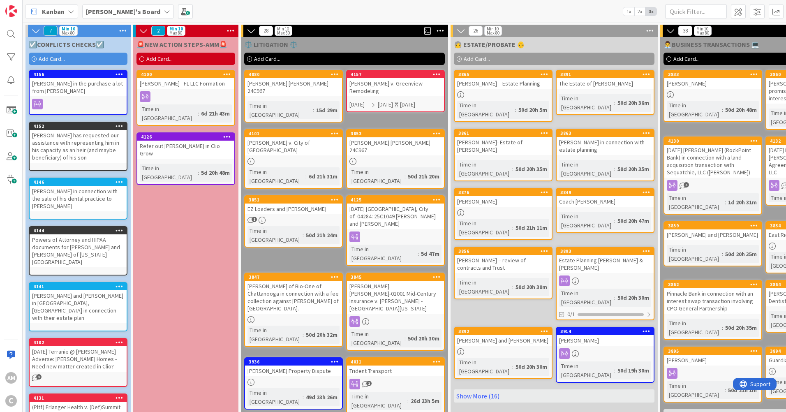
drag, startPoint x: 54, startPoint y: 60, endPoint x: 54, endPoint y: 88, distance: 27.9
click at [54, 60] on span "Add Card..." at bounding box center [52, 58] width 26 height 7
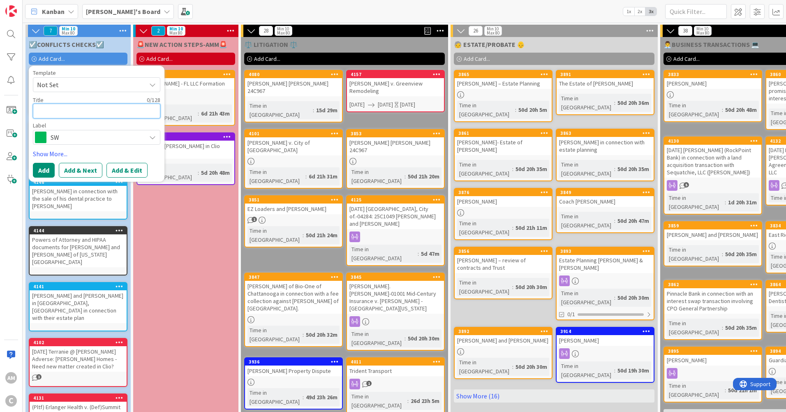
paste textarea "[PERSON_NAME] and [PERSON_NAME], of [GEOGRAPHIC_DATA], for revisions to their e…"
type textarea "x"
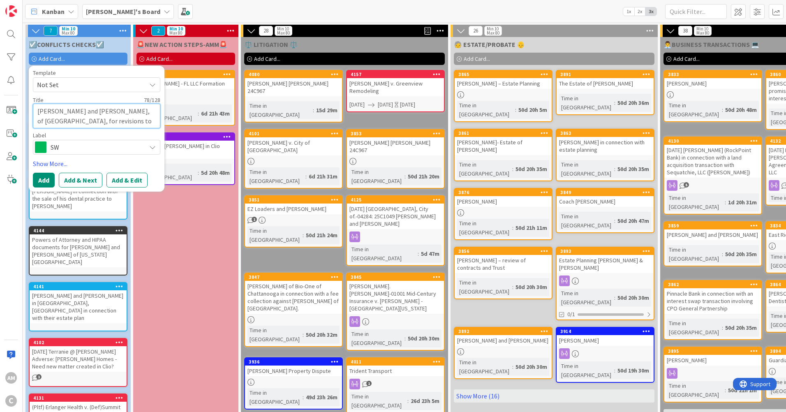
type textarea "[PERSON_NAME] and [PERSON_NAME], of [GEOGRAPHIC_DATA], for revisions to their e…"
click at [76, 156] on div "Template Not Set Title 78 / 128 [PERSON_NAME] and [PERSON_NAME], of [GEOGRAPHIC…" at bounding box center [96, 129] width 127 height 118
click at [80, 150] on span "SW" at bounding box center [96, 147] width 91 height 12
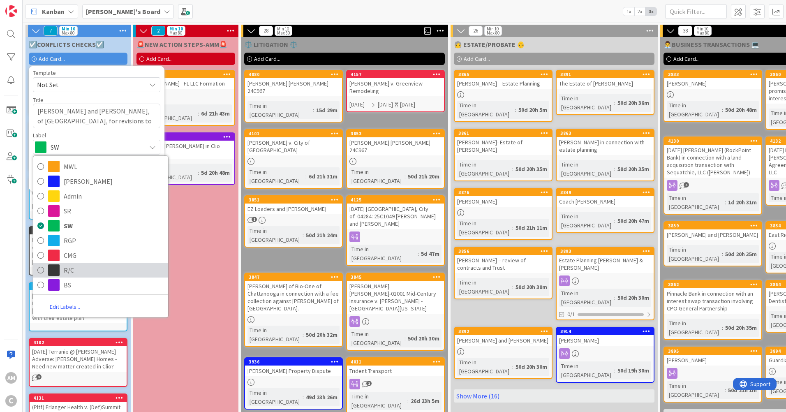
click at [67, 272] on span "R/C" at bounding box center [114, 270] width 100 height 12
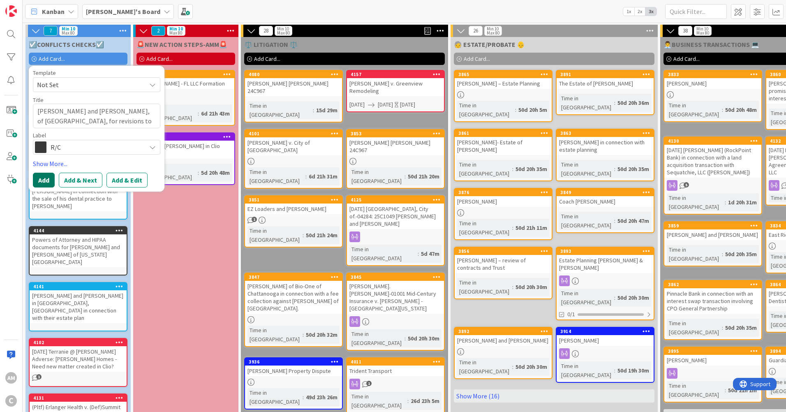
click at [44, 184] on button "Add" at bounding box center [44, 180] width 22 height 15
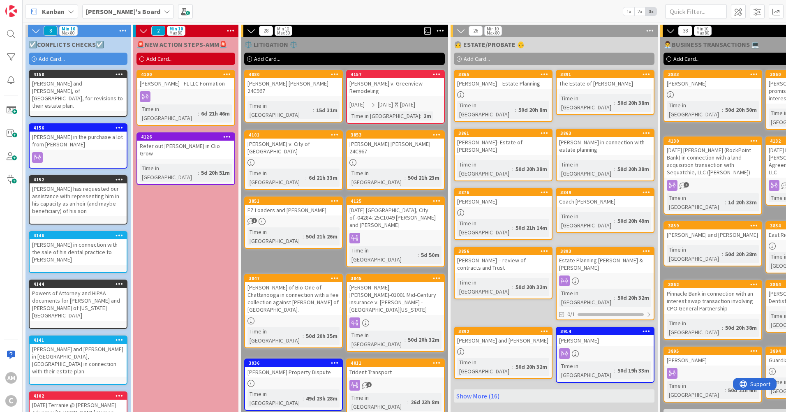
drag, startPoint x: 64, startPoint y: 60, endPoint x: 64, endPoint y: 65, distance: 5.3
click at [64, 60] on span "Add Card..." at bounding box center [52, 58] width 26 height 7
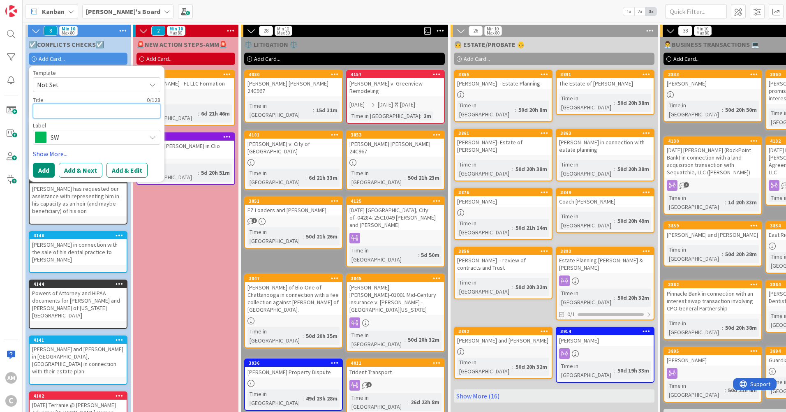
paste textarea "[PERSON_NAME] Client Type: New Adverse Parties: Chattanooga Remodeling Company …"
type textarea "x"
type textarea "[PERSON_NAME] Client Type: New Adverse Parties: Chattanooga Remodeling Company …"
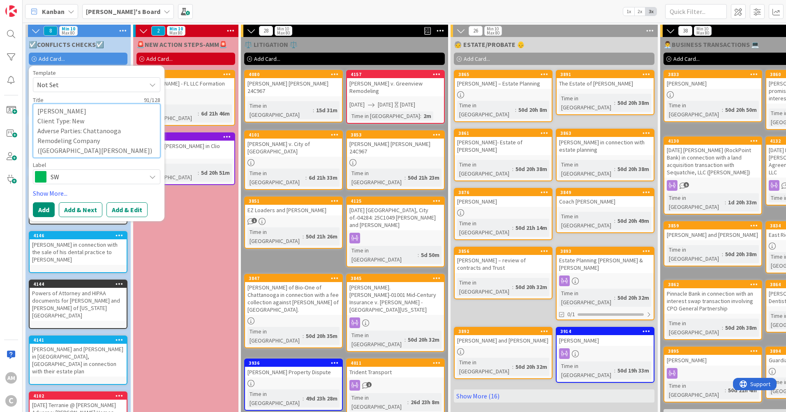
drag, startPoint x: 90, startPoint y: 124, endPoint x: 29, endPoint y: 124, distance: 61.2
click at [29, 124] on div "Template Not Set Title 91 / 128 [PERSON_NAME] Client Type: New Adverse Parties:…" at bounding box center [97, 143] width 136 height 155
type textarea "x"
type textarea "[PERSON_NAME] - Adverse Parties: Chattanooga Remodeling Company ([PERSON_NAME])"
type textarea "x"
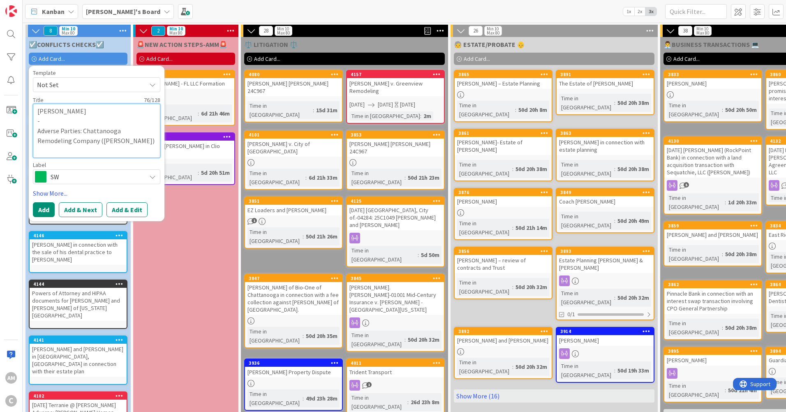
type textarea "[PERSON_NAME] -- Adverse Parties: Chattanooga Remodeling Company ([PERSON_NAME])"
type textarea "x"
type textarea "[PERSON_NAME] - Adverse Parties: Chattanooga Remodeling Company ([PERSON_NAME])"
type textarea "x"
type textarea "[PERSON_NAME] Adverse Parties: Chattanooga Remodeling Company ([PERSON_NAME])"
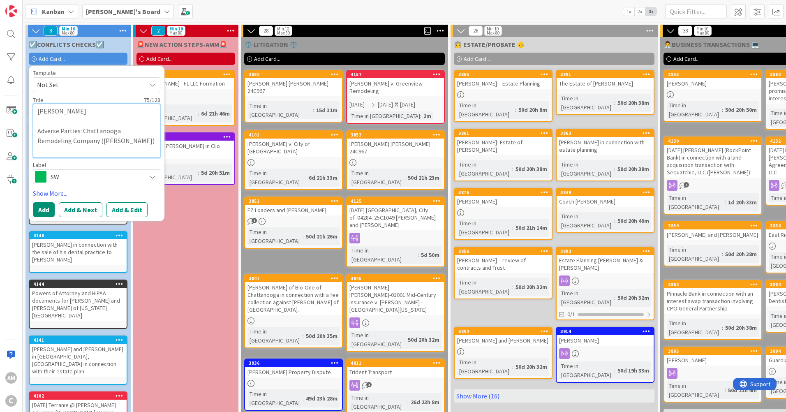
type textarea "x"
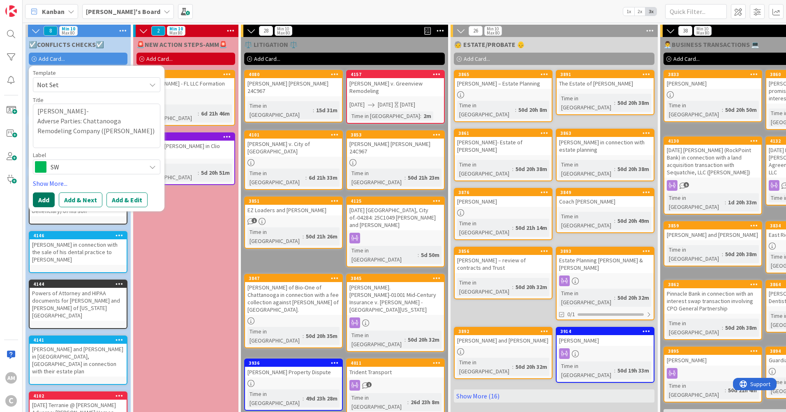
click at [44, 202] on button "Add" at bounding box center [44, 199] width 22 height 15
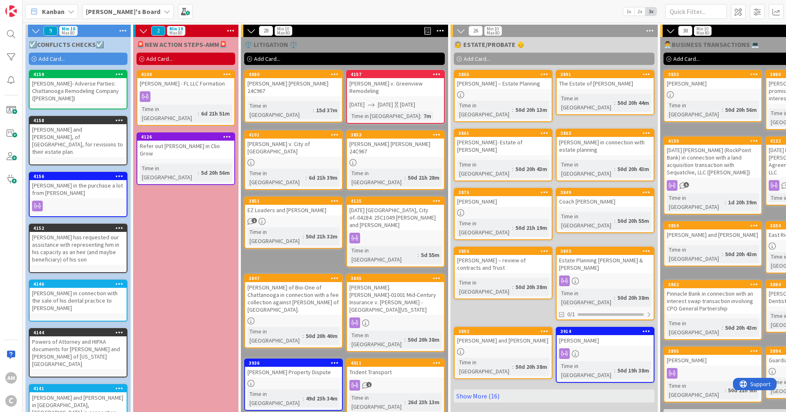
click at [59, 58] on span "Add Card..." at bounding box center [52, 58] width 26 height 7
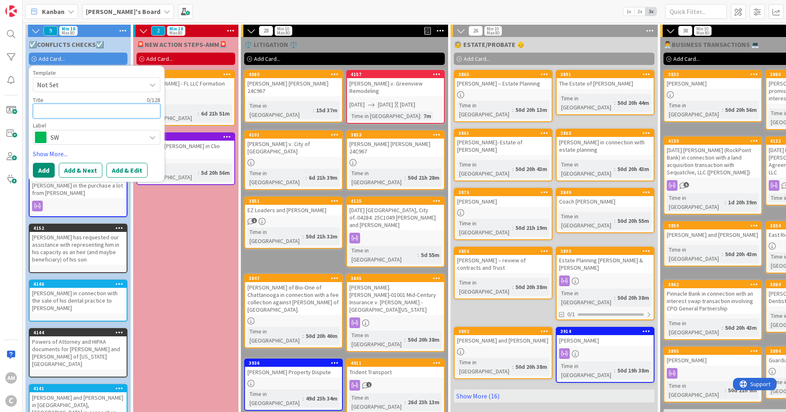
paste textarea "client [PERSON_NAME], DDS in connection with the purchase of a dentistry practi…"
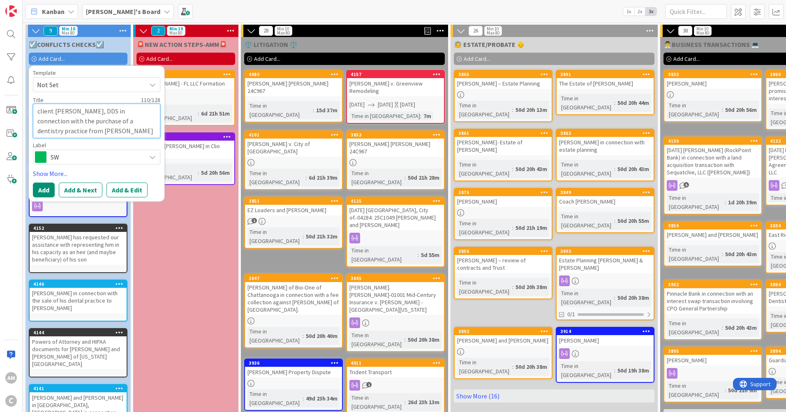
drag, startPoint x: 55, startPoint y: 110, endPoint x: 27, endPoint y: 108, distance: 28.8
click at [27, 108] on div "☑️CONFLICTS CHECKS☑️ Add Card... Template Not Set Title 110 / 128 client [PERSO…" at bounding box center [77, 304] width 105 height 534
click at [120, 158] on span "SW" at bounding box center [96, 157] width 91 height 12
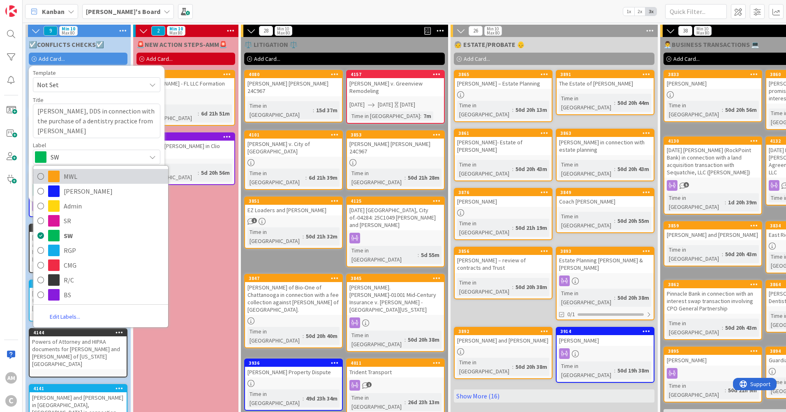
click at [85, 183] on link "MWL" at bounding box center [100, 176] width 135 height 15
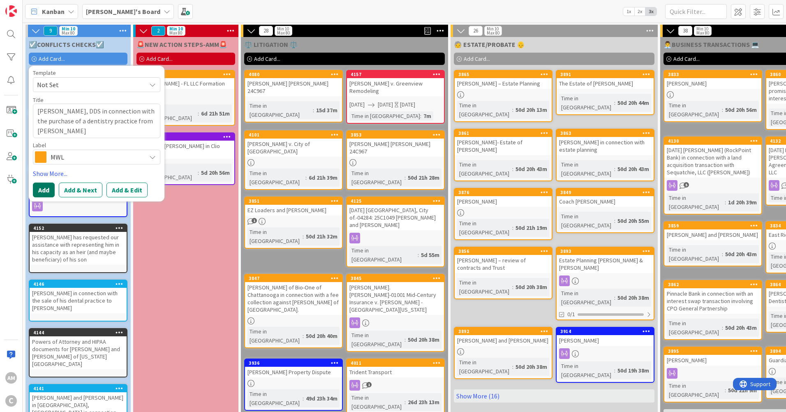
click at [46, 189] on button "Add" at bounding box center [44, 189] width 22 height 15
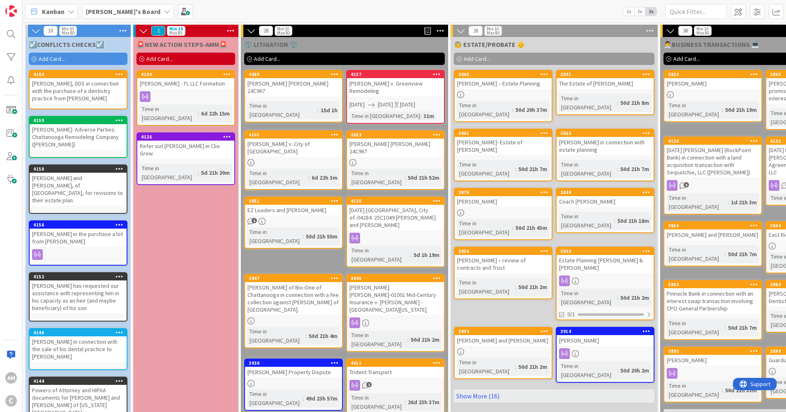
click at [79, 95] on div "[PERSON_NAME], DDS in connection with the purchase of a dentistry practice from…" at bounding box center [78, 90] width 97 height 25
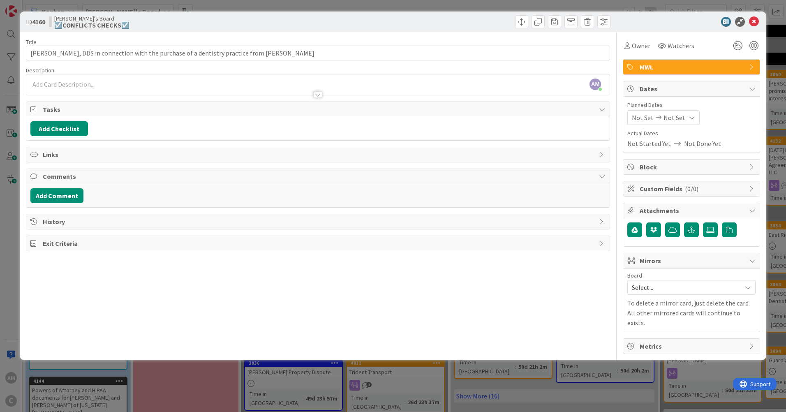
click at [679, 260] on span "Mirrors" at bounding box center [691, 261] width 105 height 10
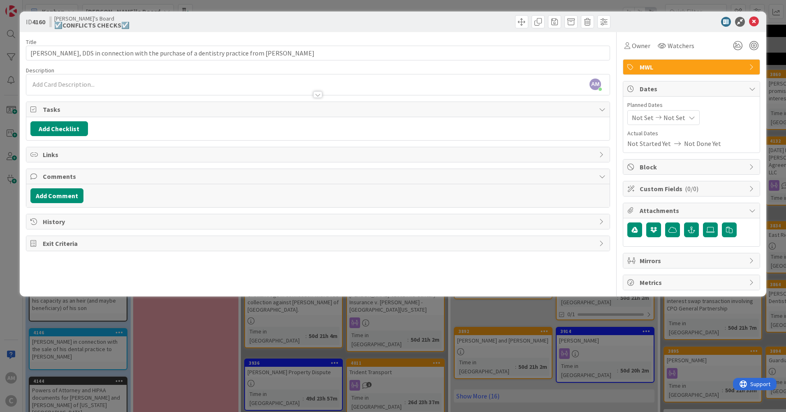
click at [681, 259] on span "Mirrors" at bounding box center [691, 261] width 105 height 10
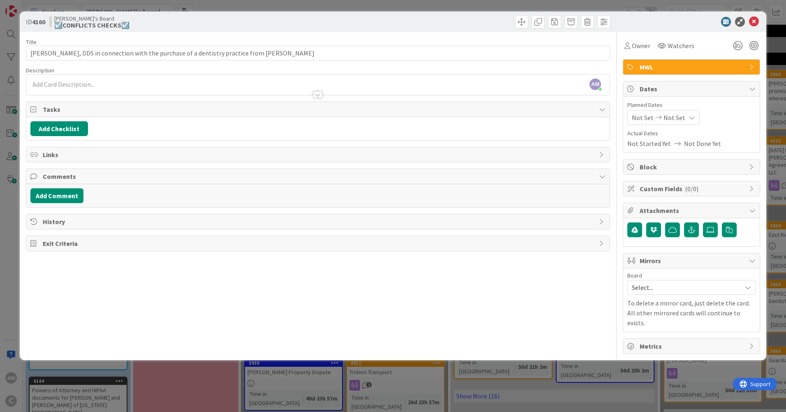
click at [654, 289] on span "Select..." at bounding box center [684, 287] width 105 height 12
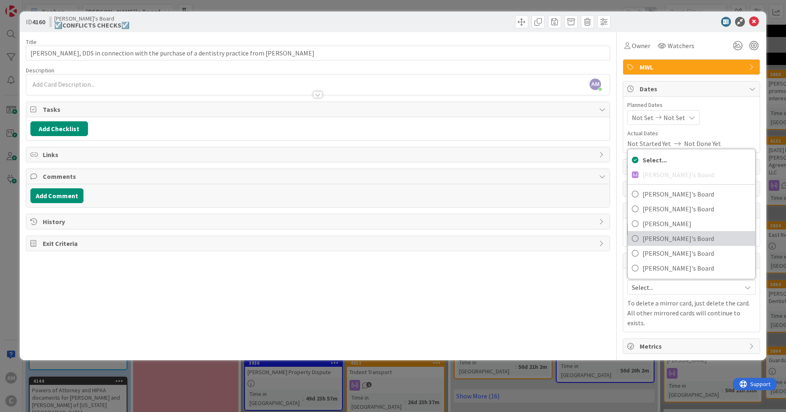
click at [663, 235] on span "[PERSON_NAME]'s Board" at bounding box center [696, 238] width 108 height 12
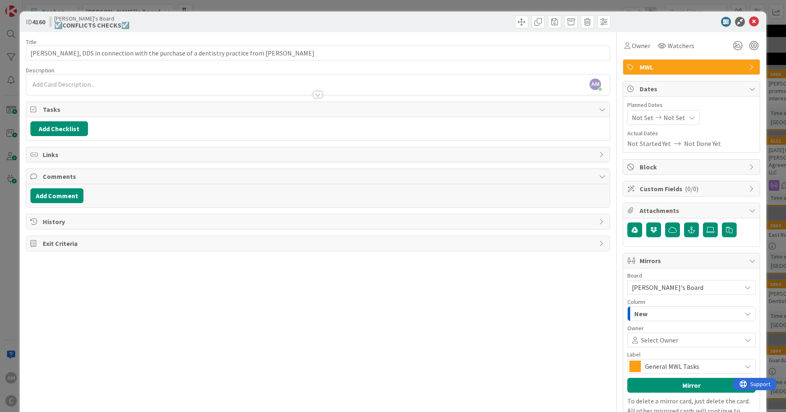
click at [664, 366] on span "General MWL Tasks" at bounding box center [691, 366] width 92 height 12
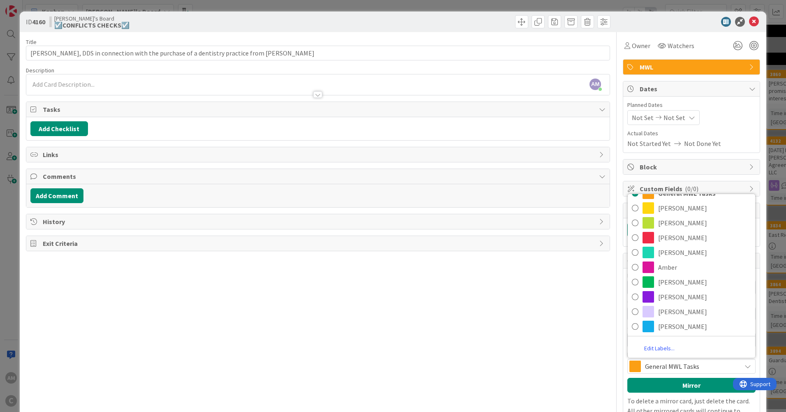
scroll to position [42, 0]
click at [476, 340] on div "Title 103 / 128 [PERSON_NAME], DDS in connection with the purchase of a dentist…" at bounding box center [318, 242] width 584 height 420
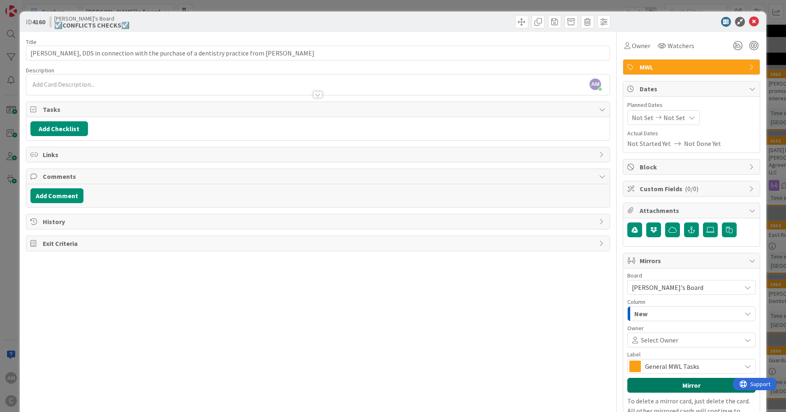
click at [676, 385] on button "Mirror" at bounding box center [691, 385] width 128 height 15
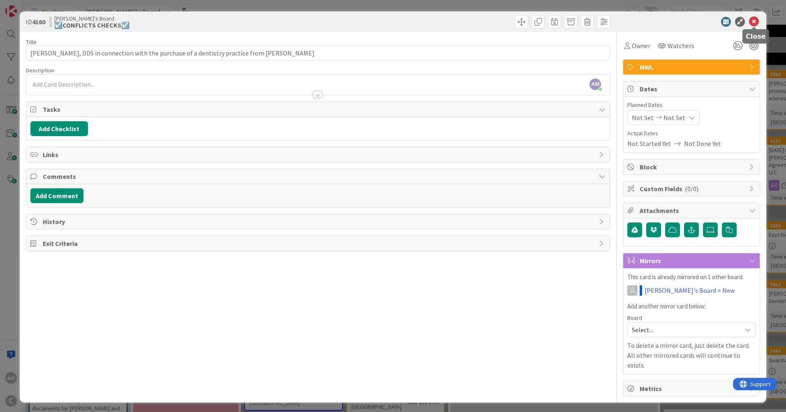
click at [756, 21] on icon at bounding box center [754, 22] width 10 height 10
